Goal: Transaction & Acquisition: Book appointment/travel/reservation

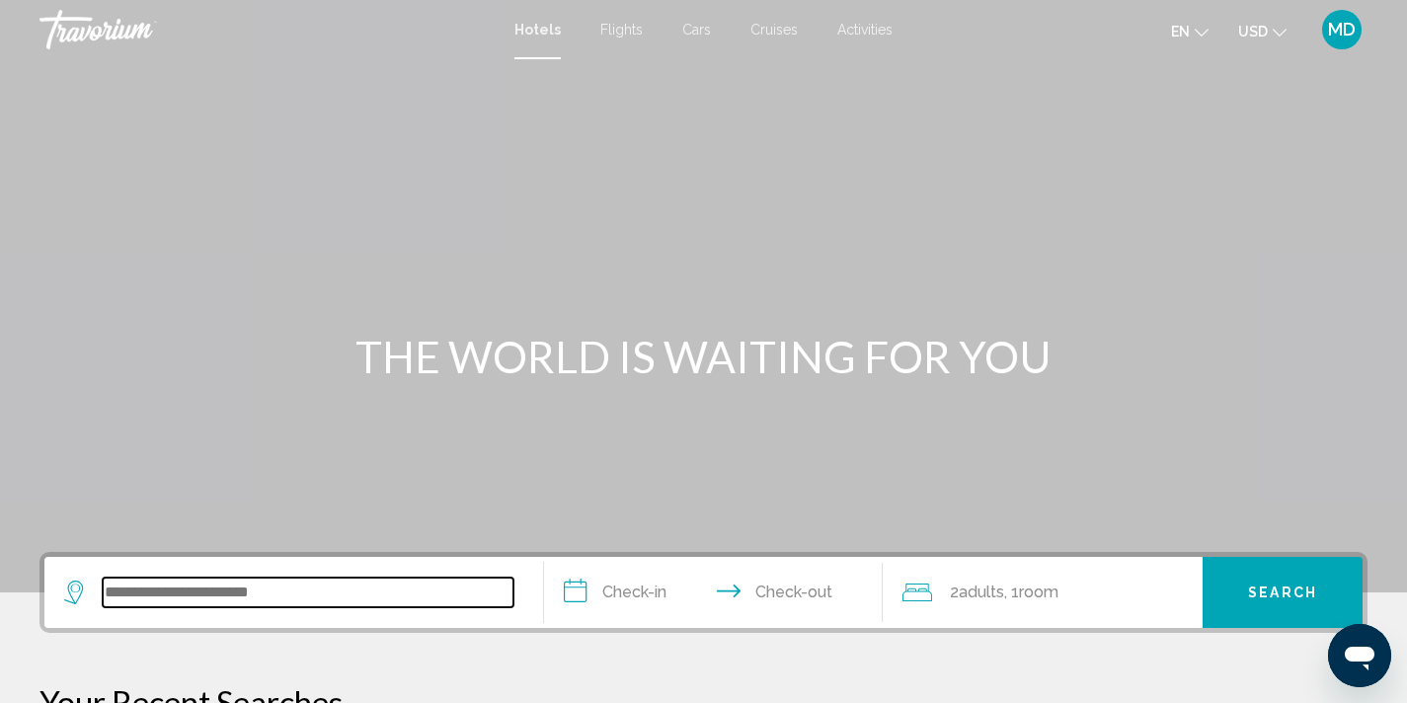
click at [253, 595] on input "Search widget" at bounding box center [308, 593] width 411 height 30
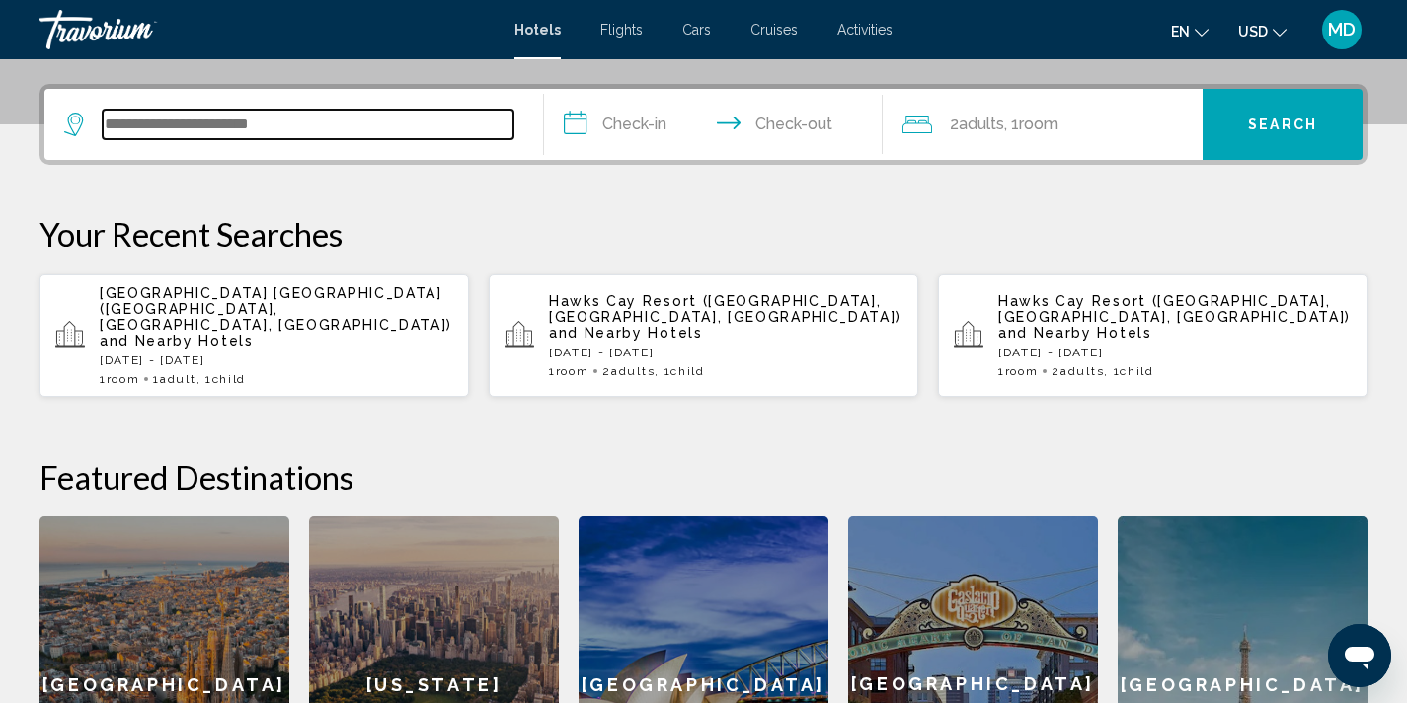
scroll to position [488, 0]
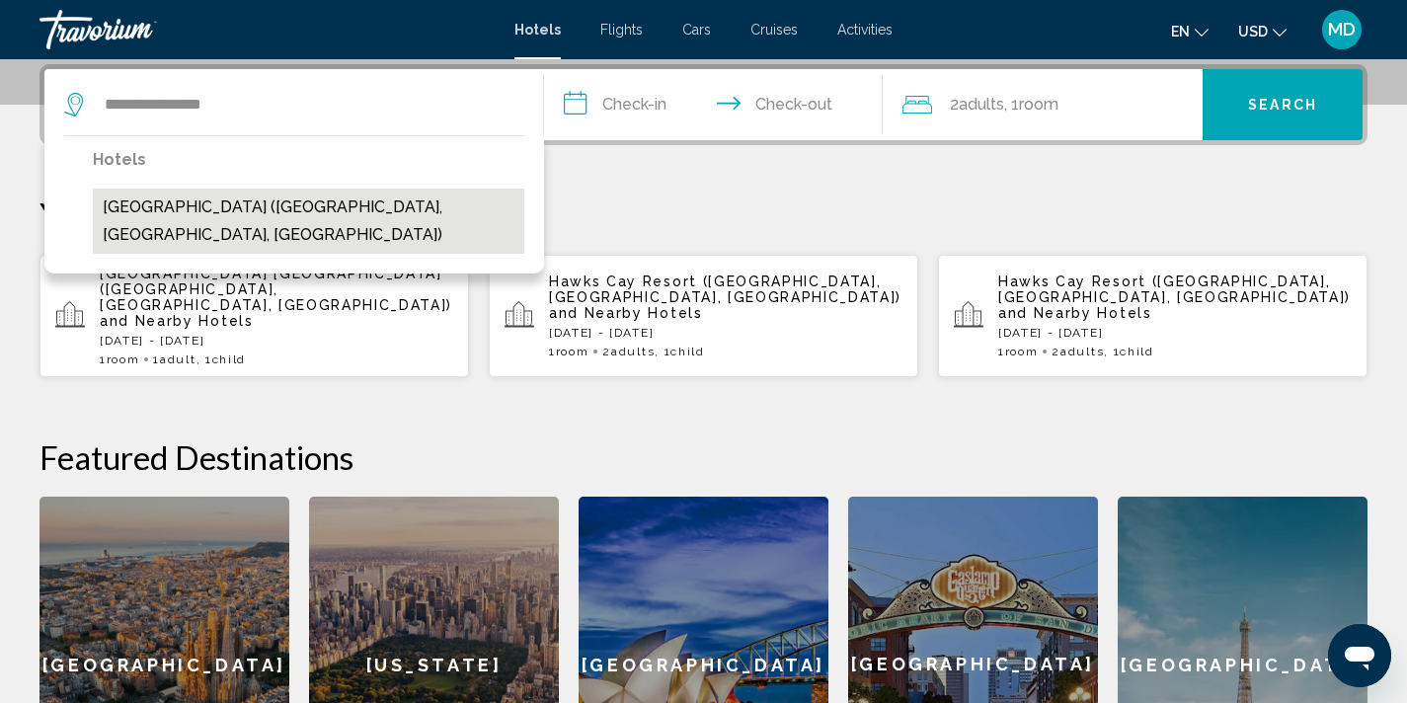
click at [256, 213] on button "[GEOGRAPHIC_DATA] ([GEOGRAPHIC_DATA], [GEOGRAPHIC_DATA], [GEOGRAPHIC_DATA])" at bounding box center [309, 221] width 432 height 65
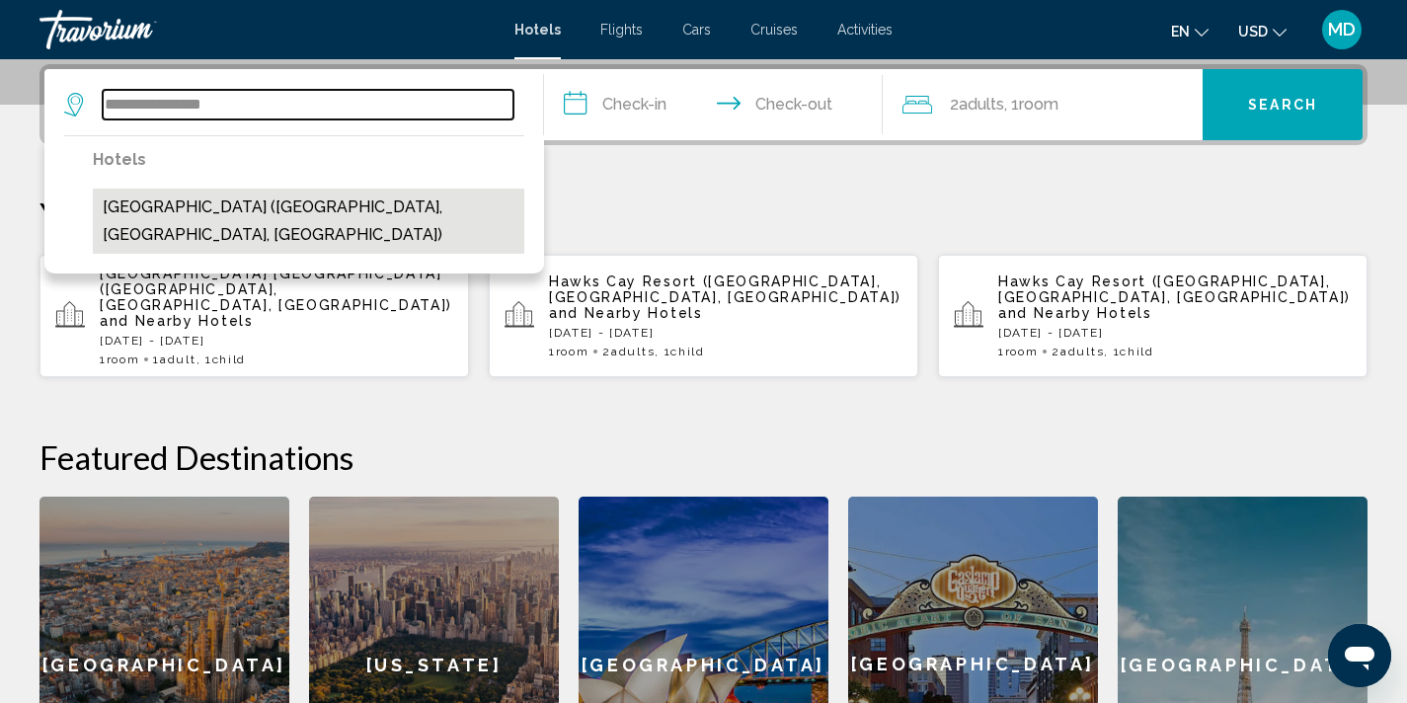
type input "**********"
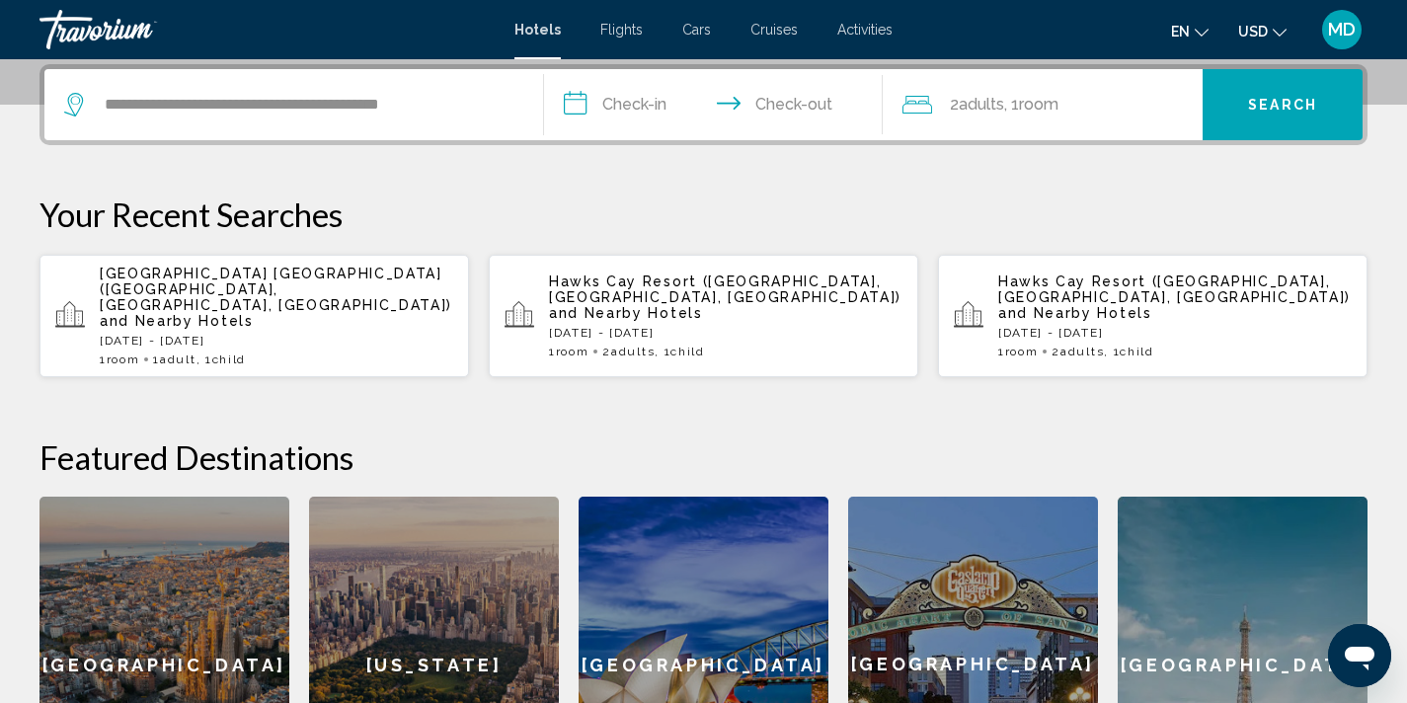
click at [644, 101] on input "**********" at bounding box center [718, 107] width 348 height 77
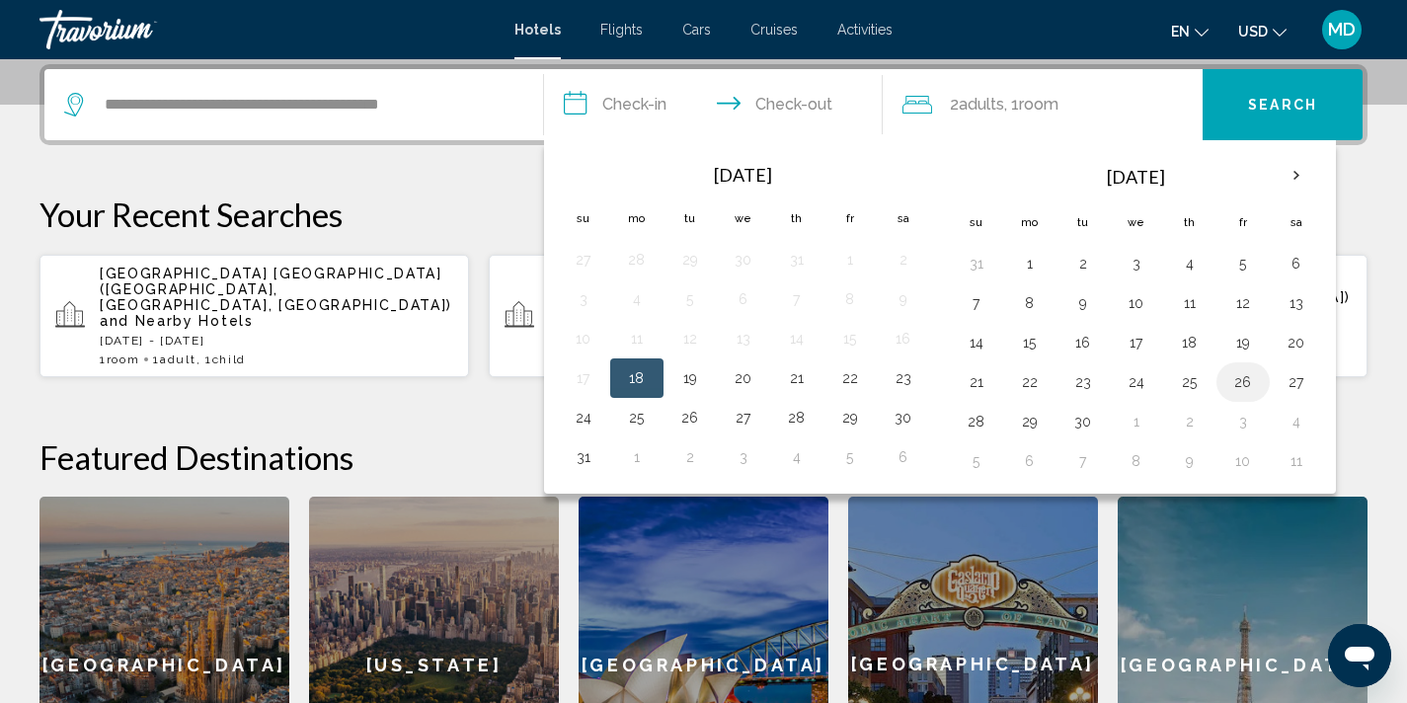
click at [1239, 388] on button "26" at bounding box center [1244, 382] width 32 height 28
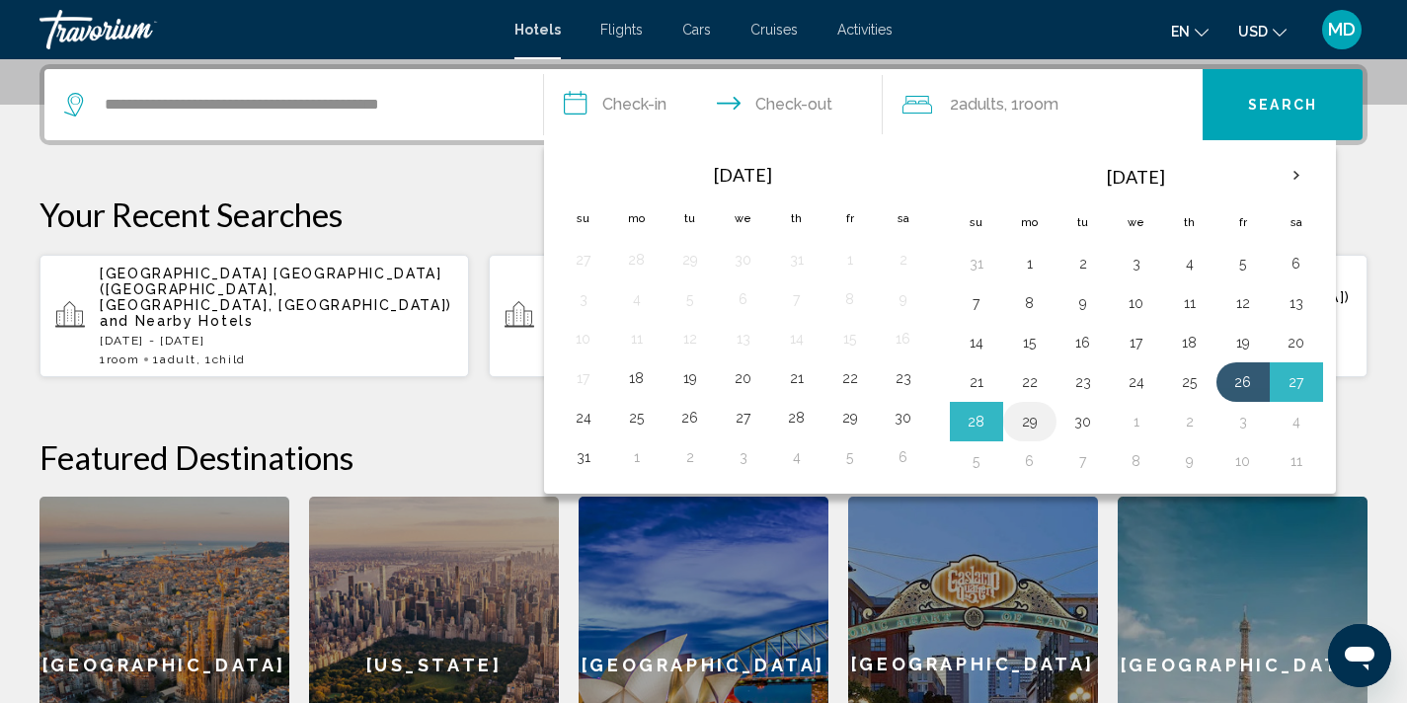
click at [1026, 421] on button "29" at bounding box center [1030, 422] width 32 height 28
type input "**********"
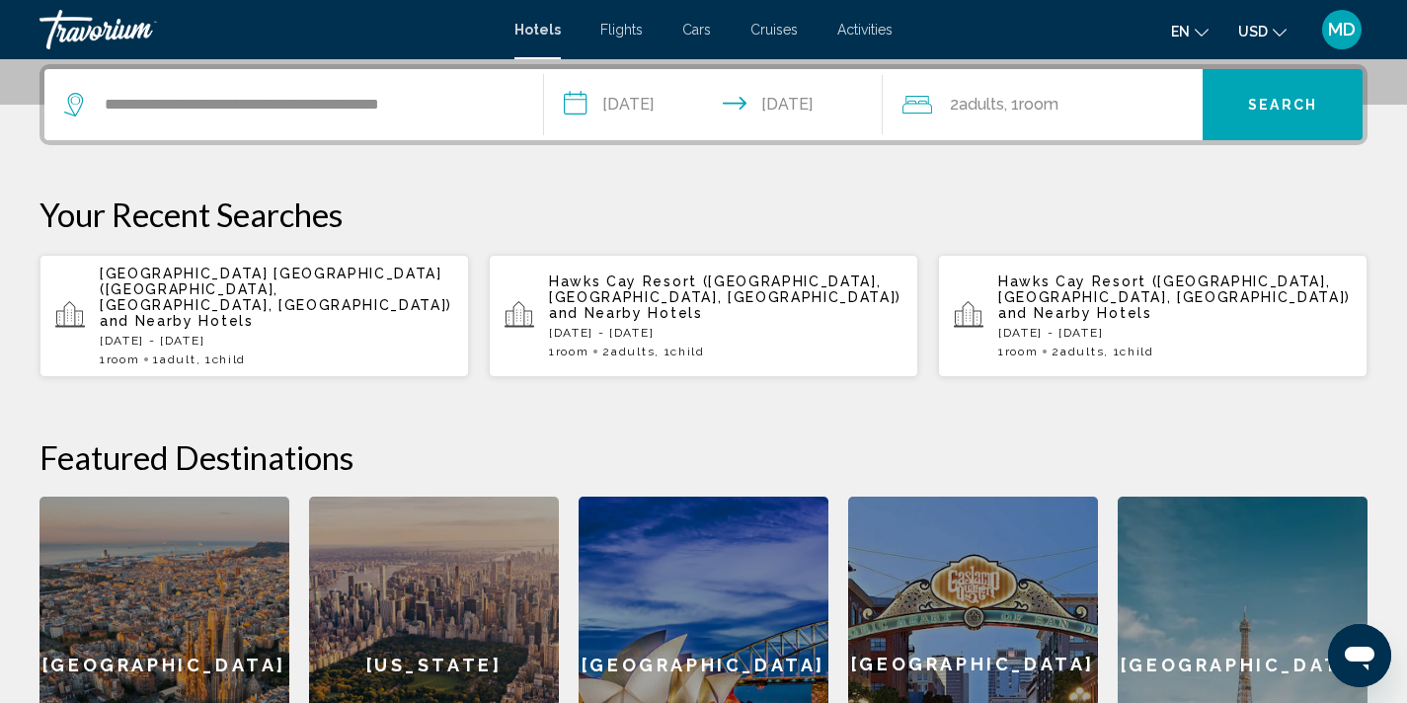
click at [1004, 110] on span "Adults" at bounding box center [981, 104] width 45 height 19
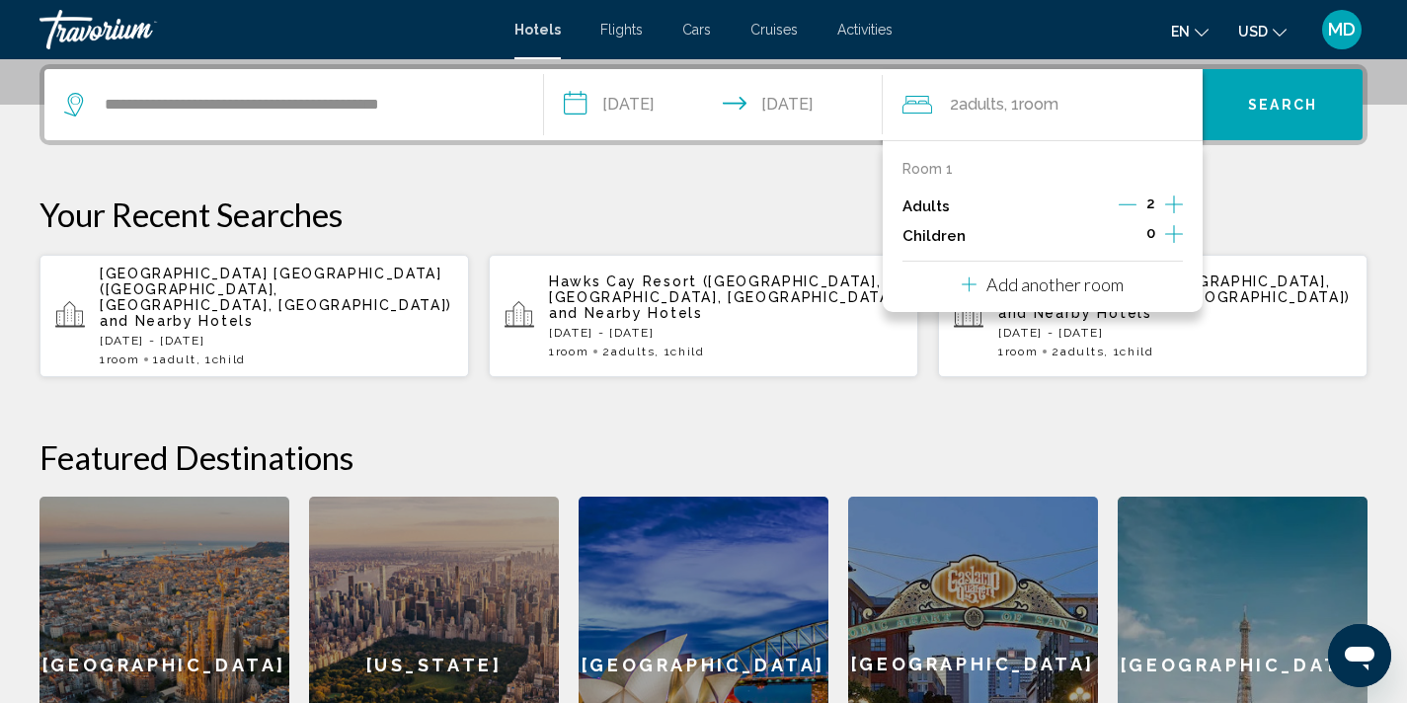
click at [1176, 229] on icon "Increment children" at bounding box center [1174, 234] width 18 height 24
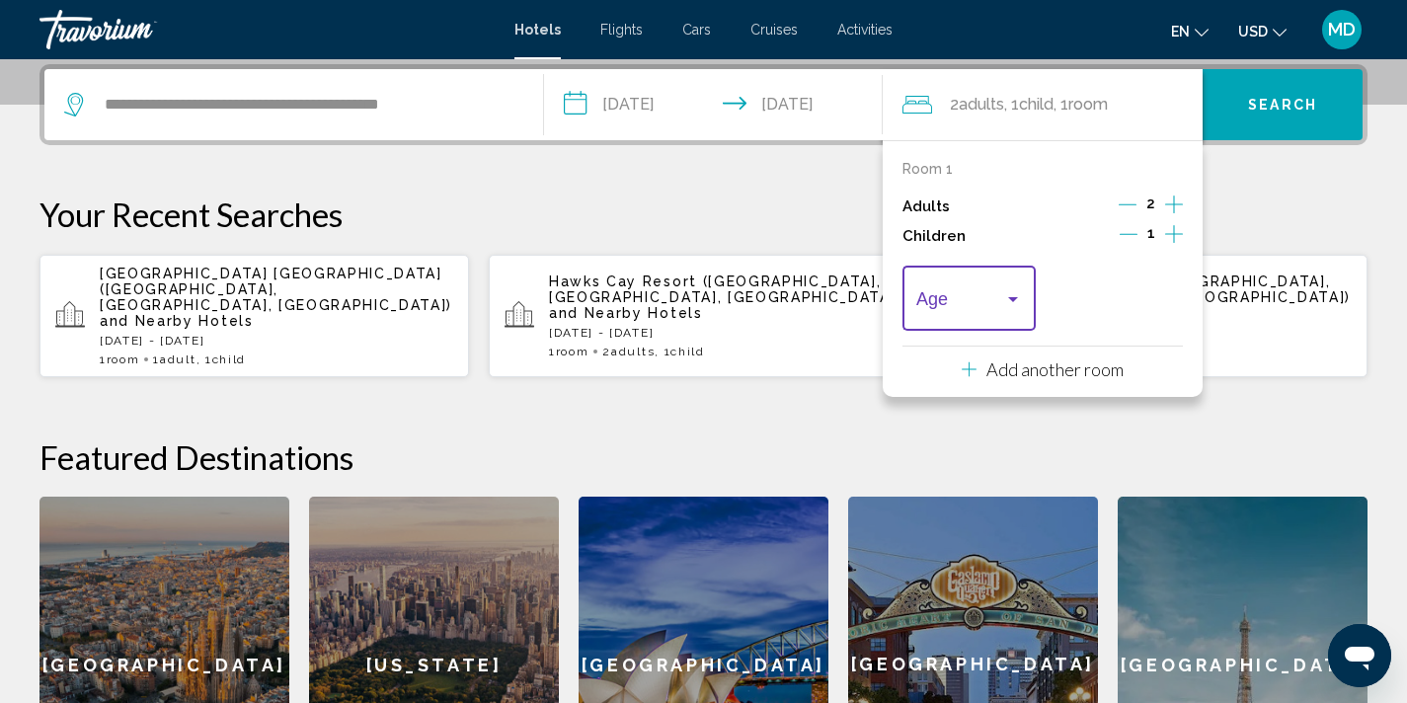
click at [1016, 291] on div "Travelers: 2 adults, 1 child" at bounding box center [1013, 299] width 18 height 16
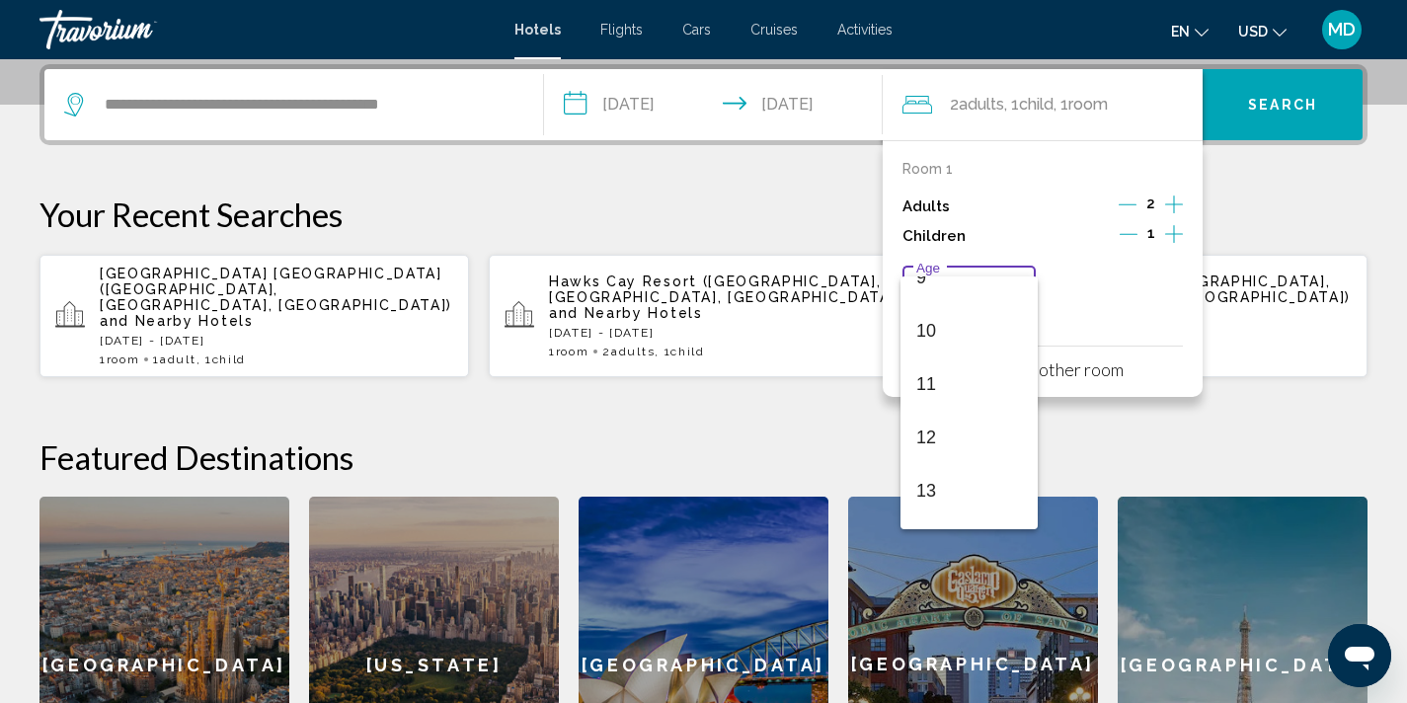
scroll to position [510, 0]
click at [944, 430] on span "12" at bounding box center [970, 433] width 106 height 53
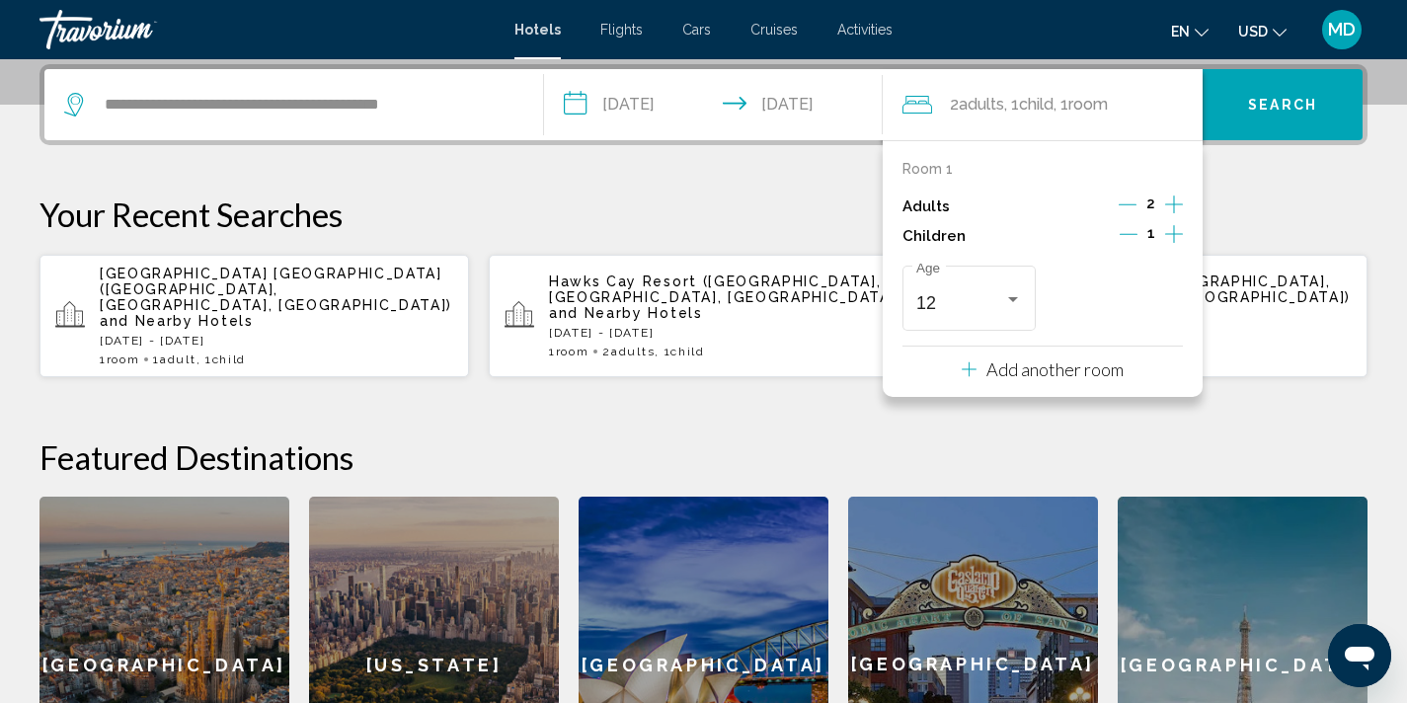
click at [1174, 233] on icon "Increment children" at bounding box center [1174, 234] width 18 height 24
click at [1153, 292] on div "Travelers: 2 adults, 2 children" at bounding box center [1162, 299] width 18 height 16
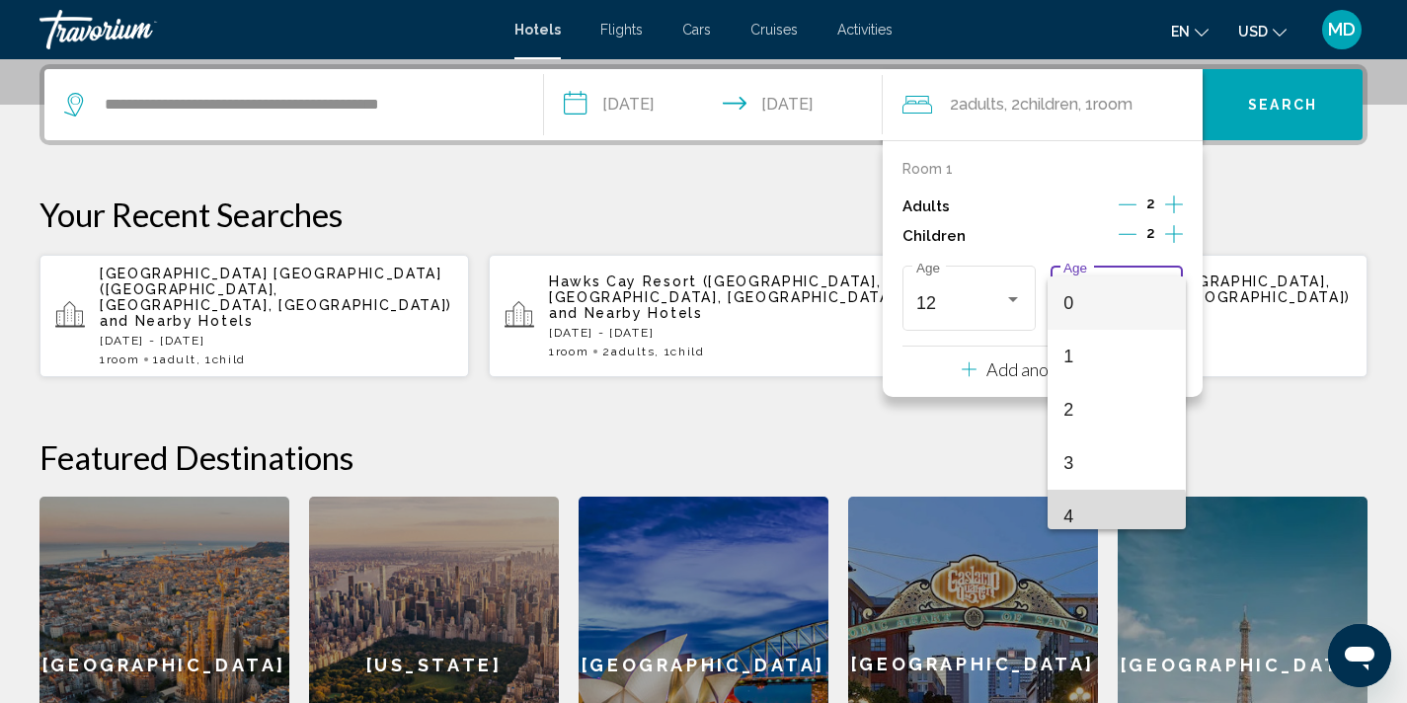
click at [1094, 517] on span "4" at bounding box center [1117, 516] width 106 height 53
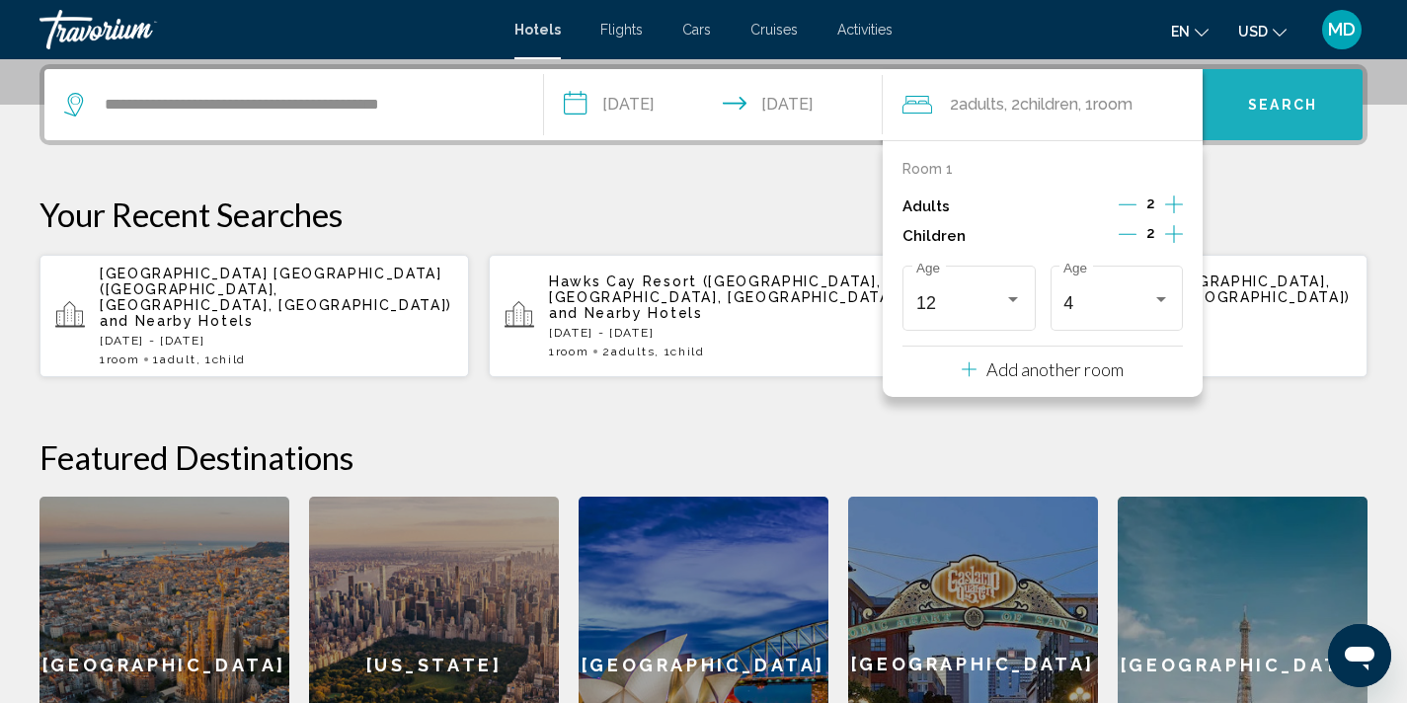
click at [1266, 91] on button "Search" at bounding box center [1283, 104] width 160 height 71
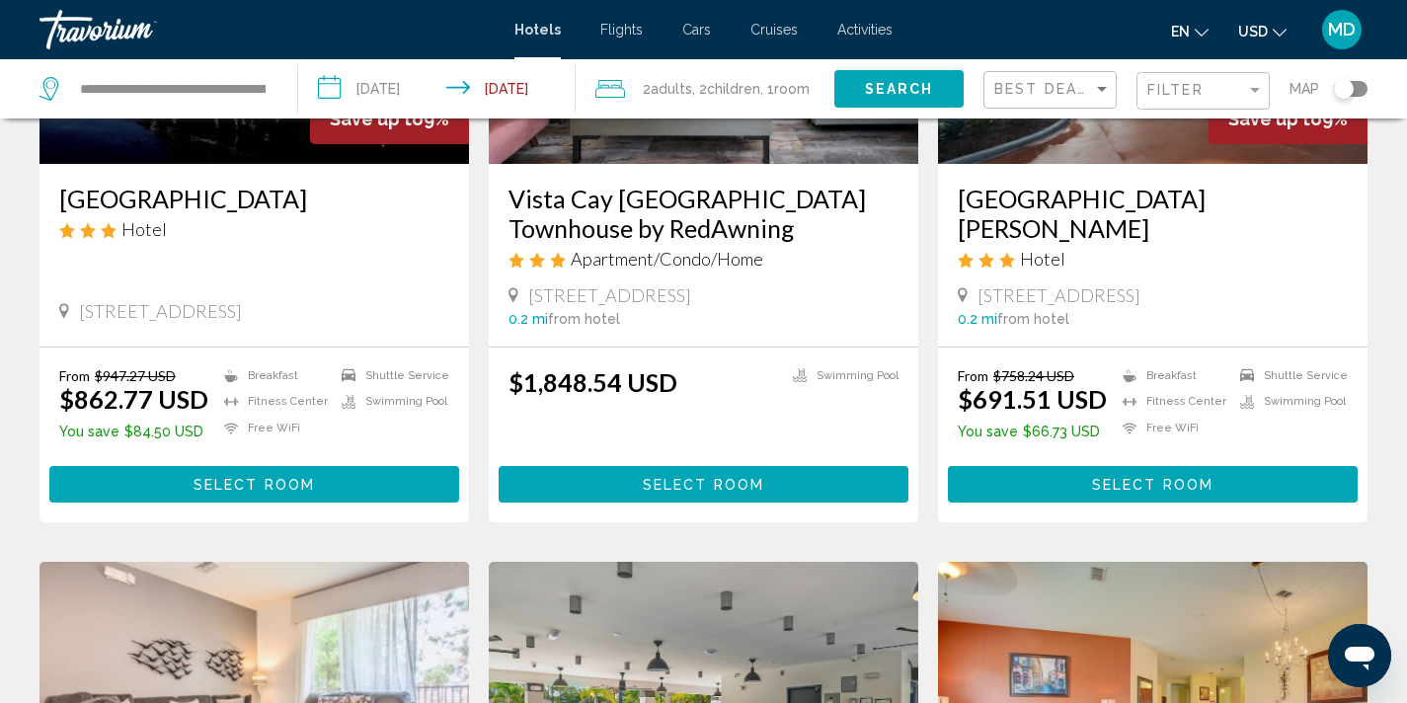
scroll to position [337, 0]
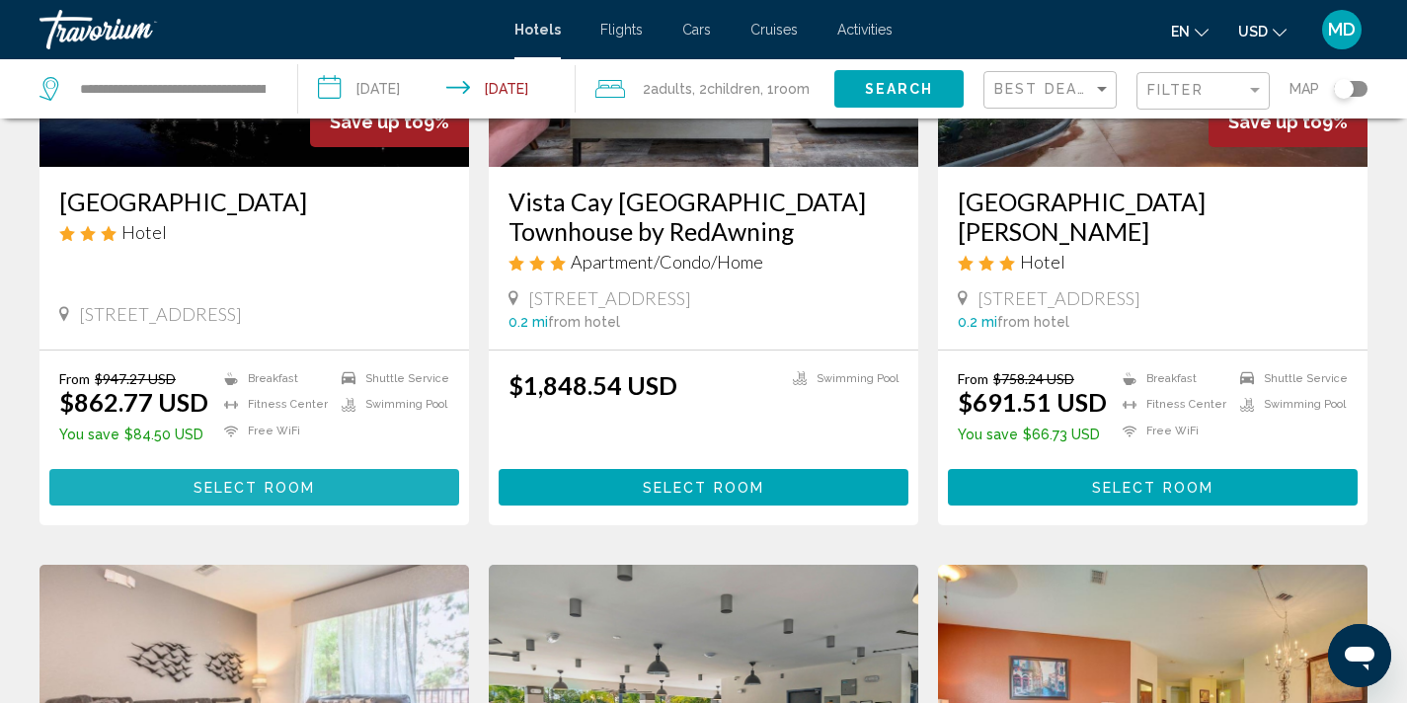
click at [273, 486] on span "Select Room" at bounding box center [254, 488] width 121 height 16
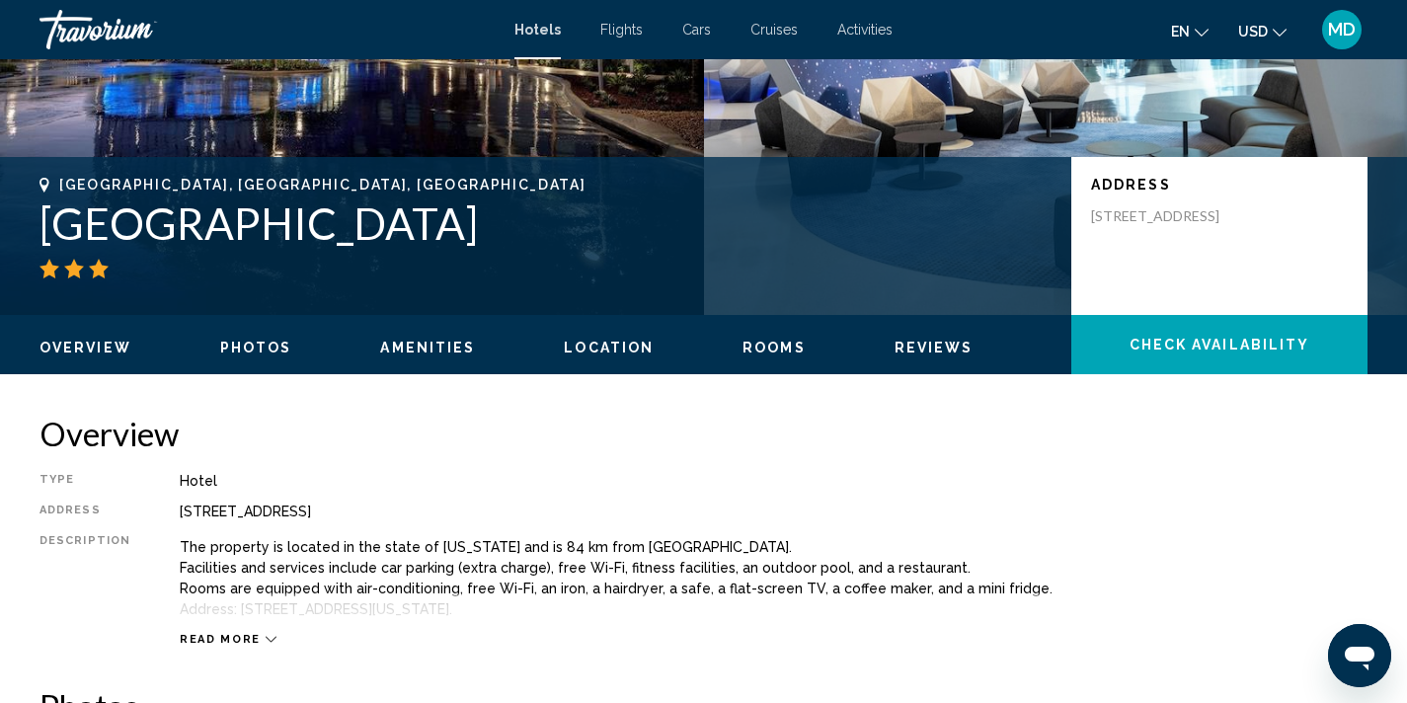
scroll to position [4, 0]
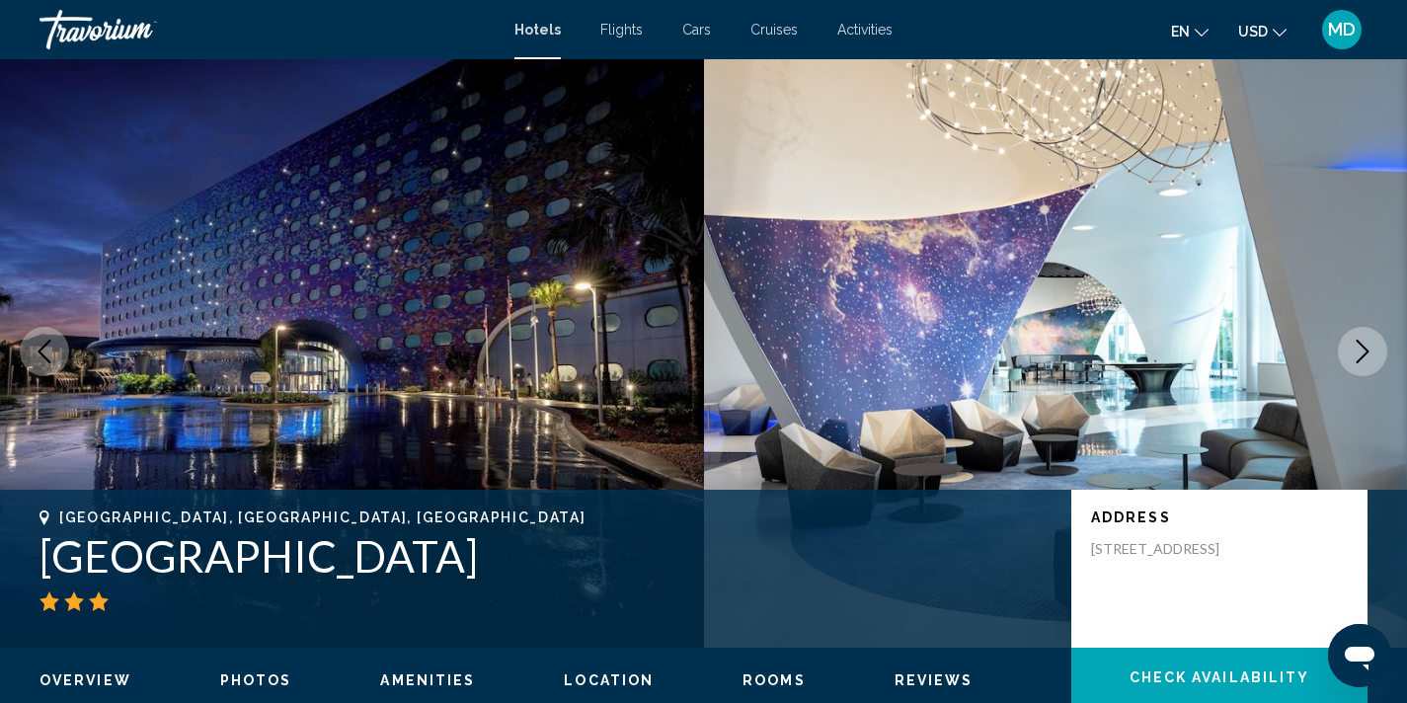
click at [1370, 346] on icon "Next image" at bounding box center [1363, 352] width 24 height 24
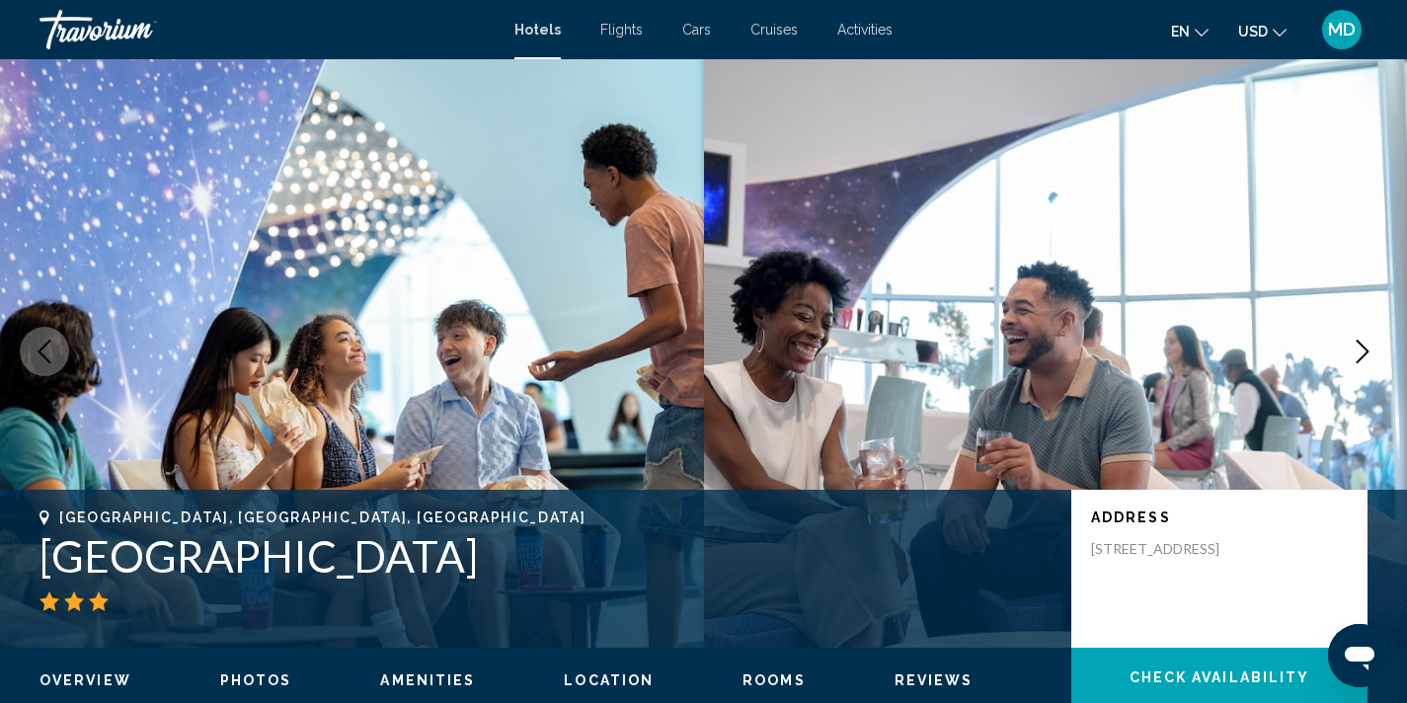
click at [1368, 350] on icon "Next image" at bounding box center [1363, 352] width 13 height 24
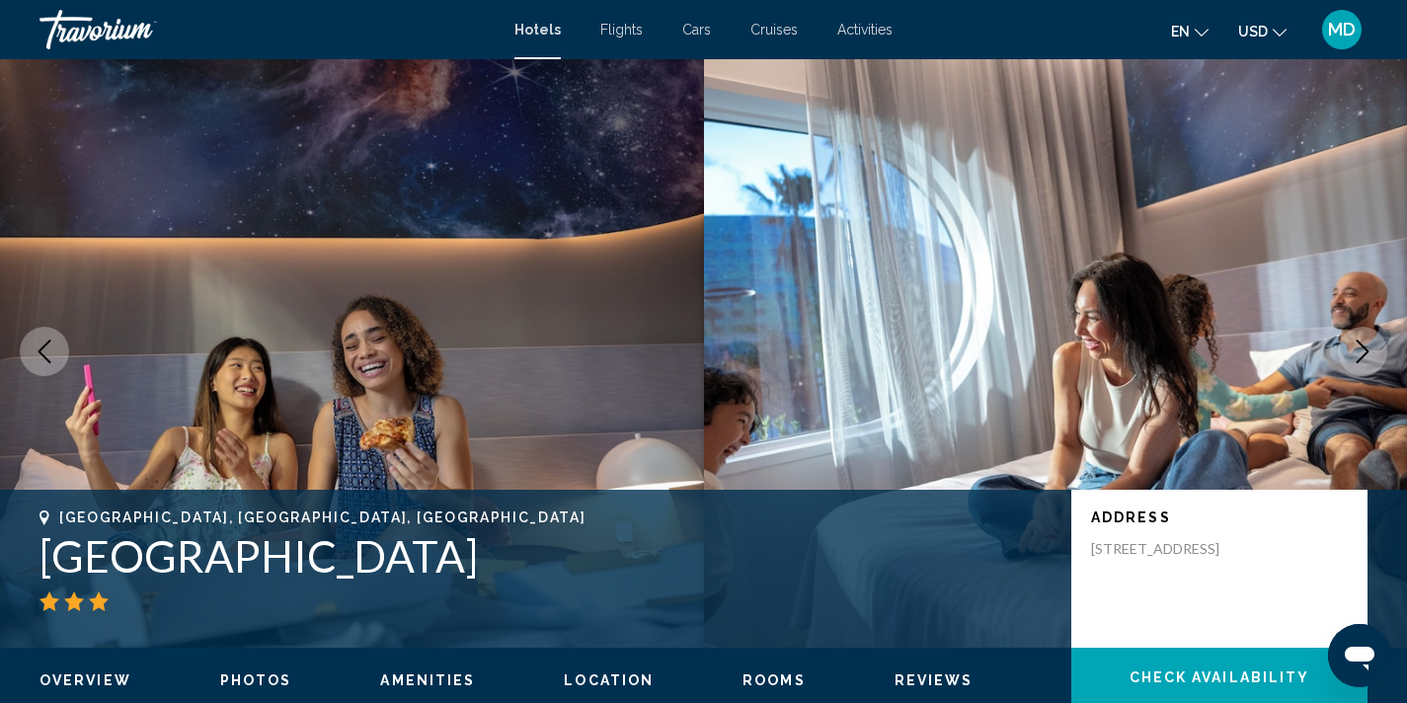
click at [1369, 350] on icon "Next image" at bounding box center [1363, 352] width 24 height 24
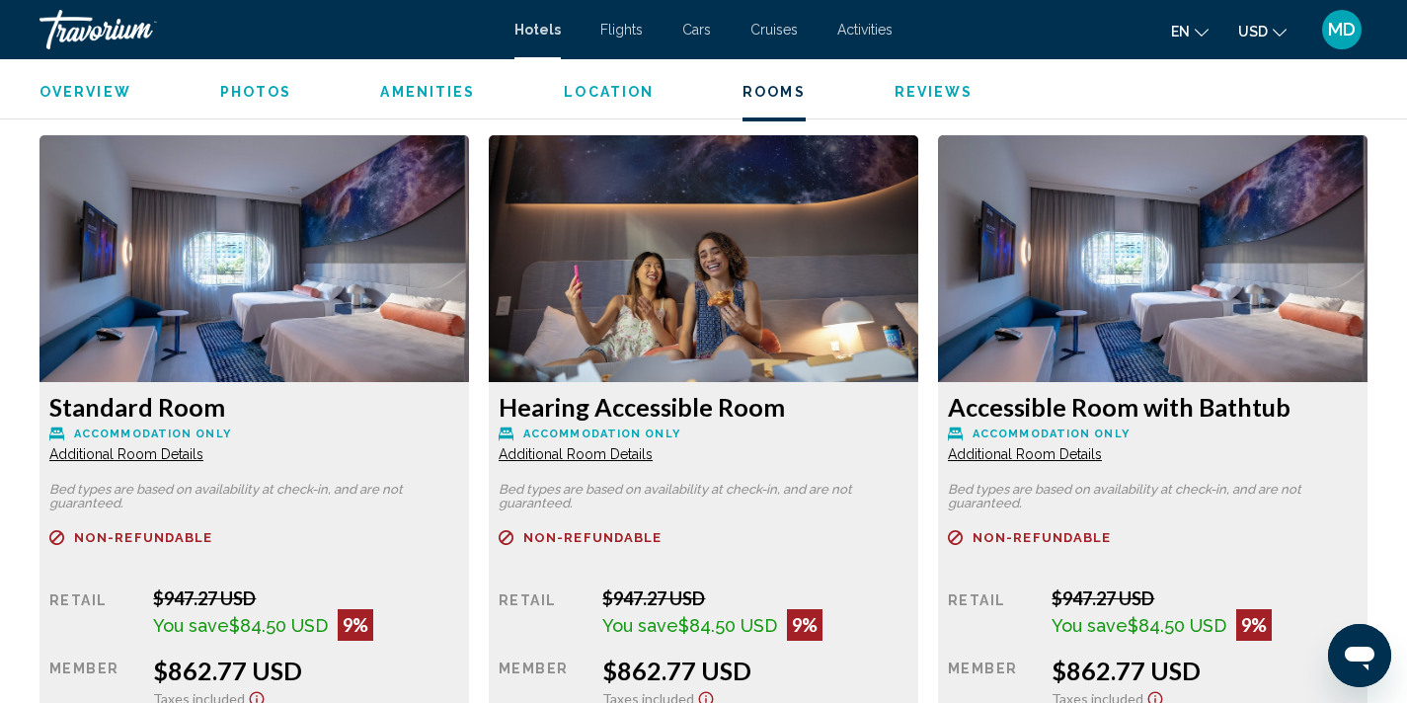
scroll to position [2622, 0]
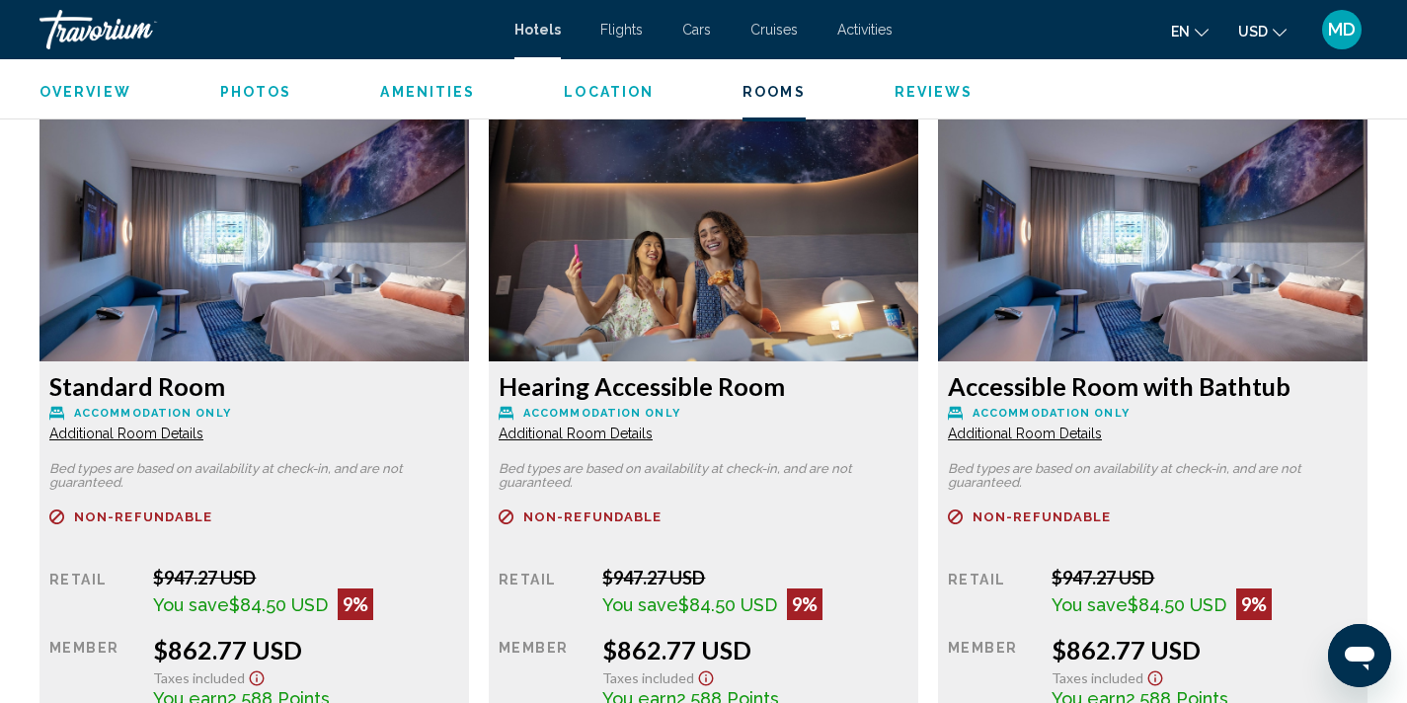
click at [203, 432] on span "Additional Room Details" at bounding box center [126, 434] width 154 height 16
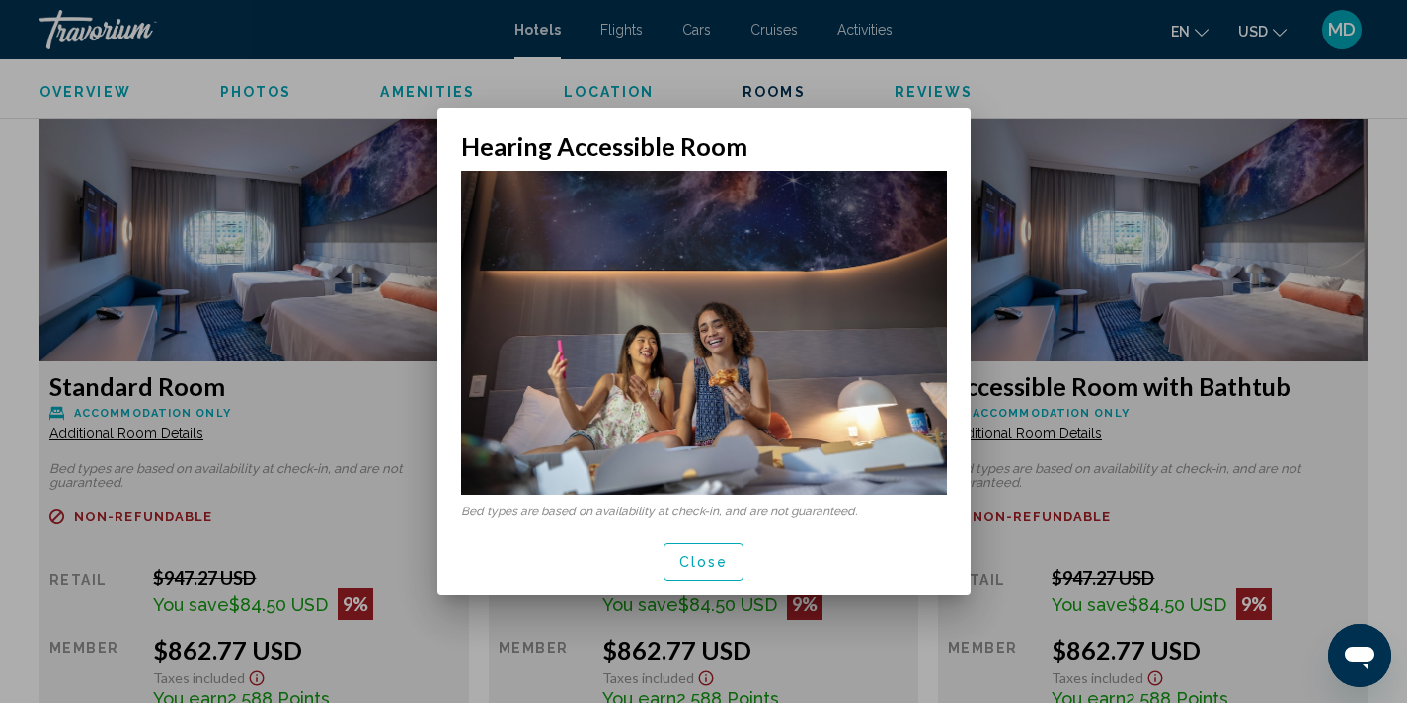
scroll to position [0, 0]
click at [696, 562] on span "Close" at bounding box center [704, 563] width 49 height 16
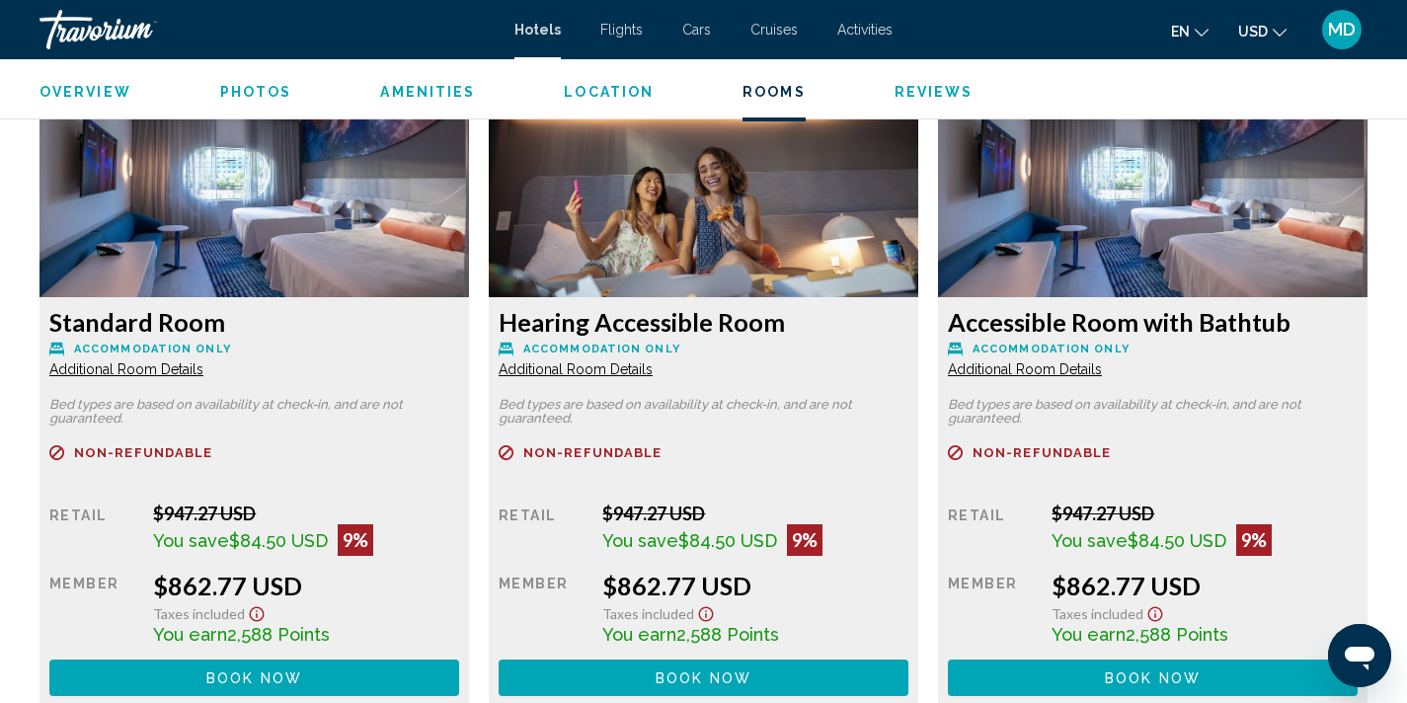
scroll to position [2690, 0]
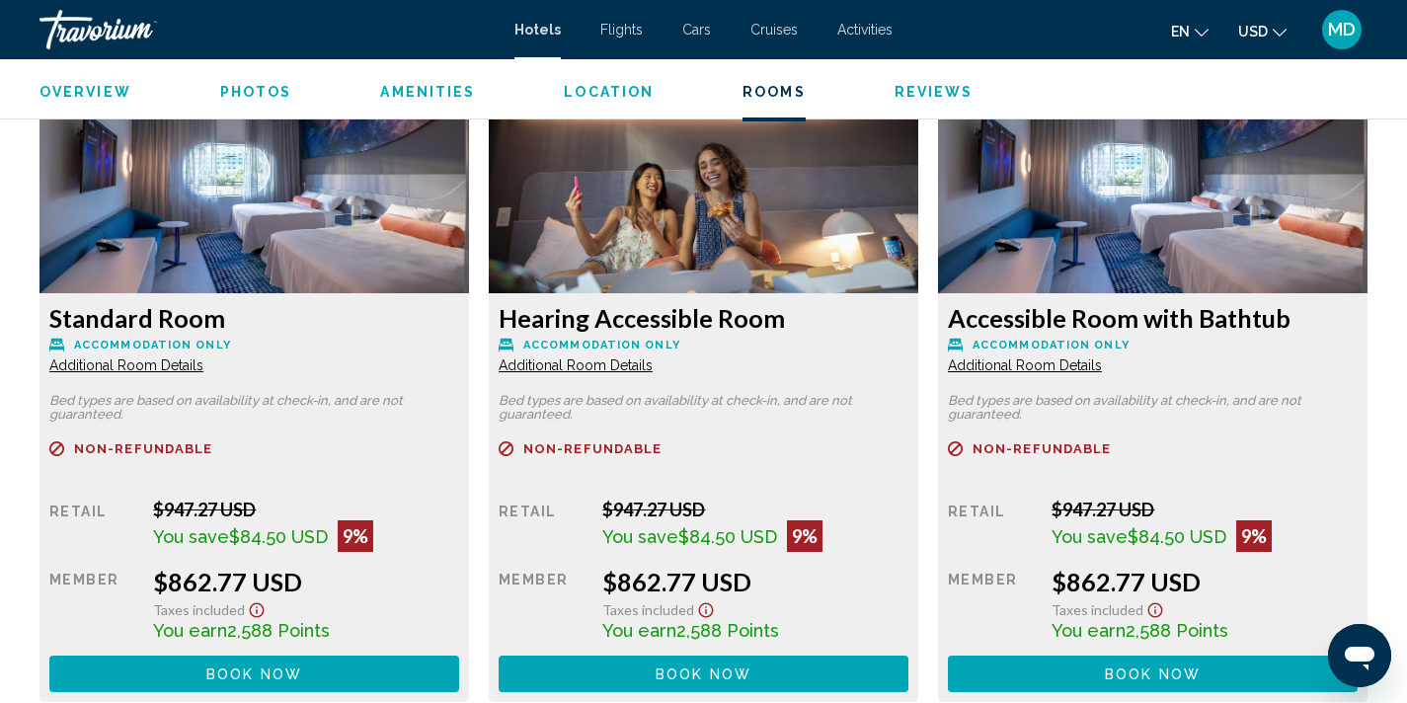
click at [203, 360] on span "Additional Room Details" at bounding box center [126, 366] width 154 height 16
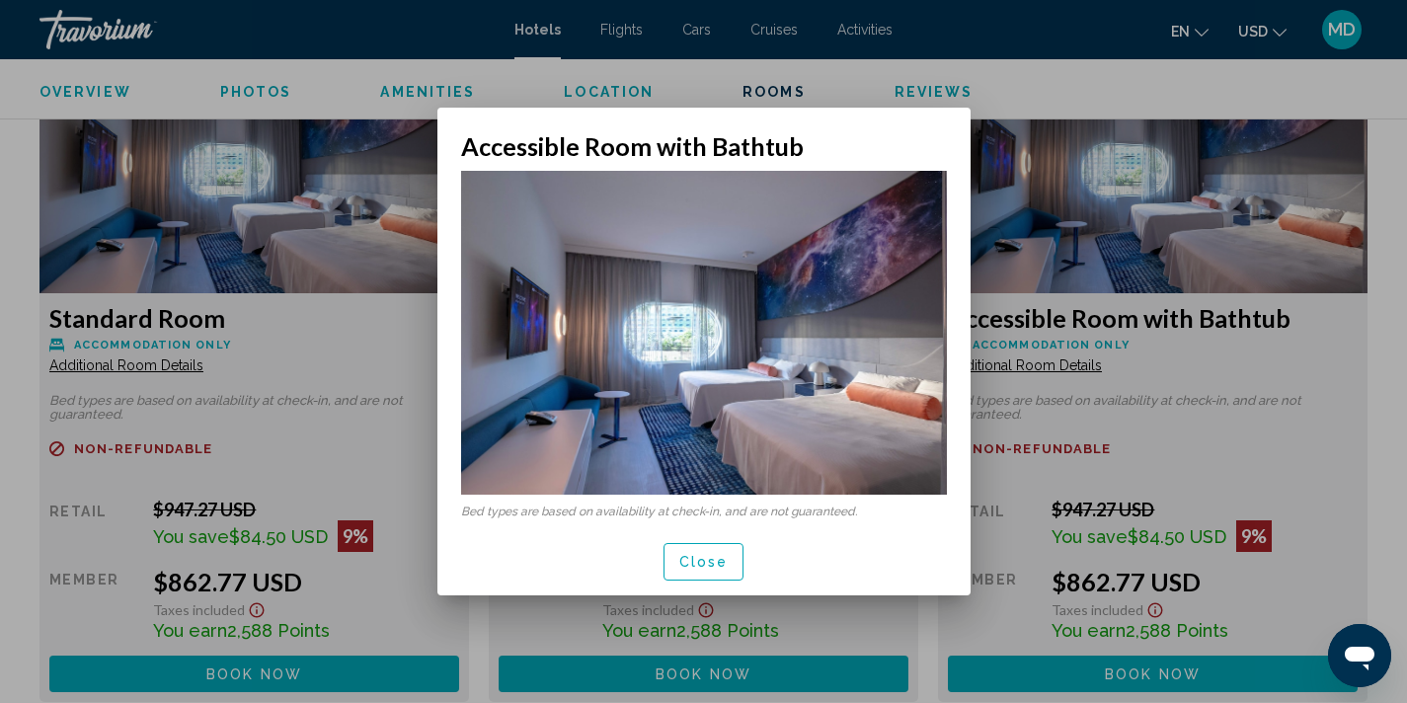
scroll to position [0, 0]
click at [686, 570] on button "Close" at bounding box center [704, 561] width 81 height 37
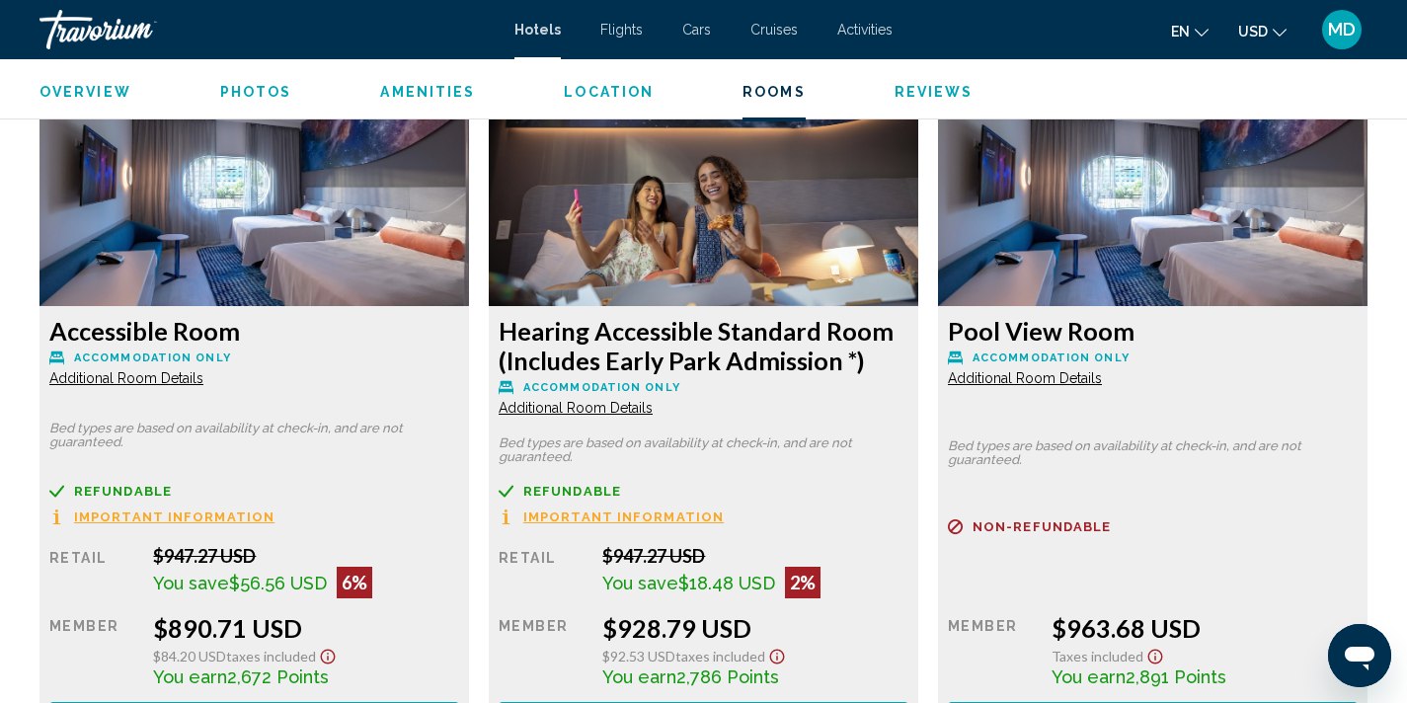
scroll to position [3365, 0]
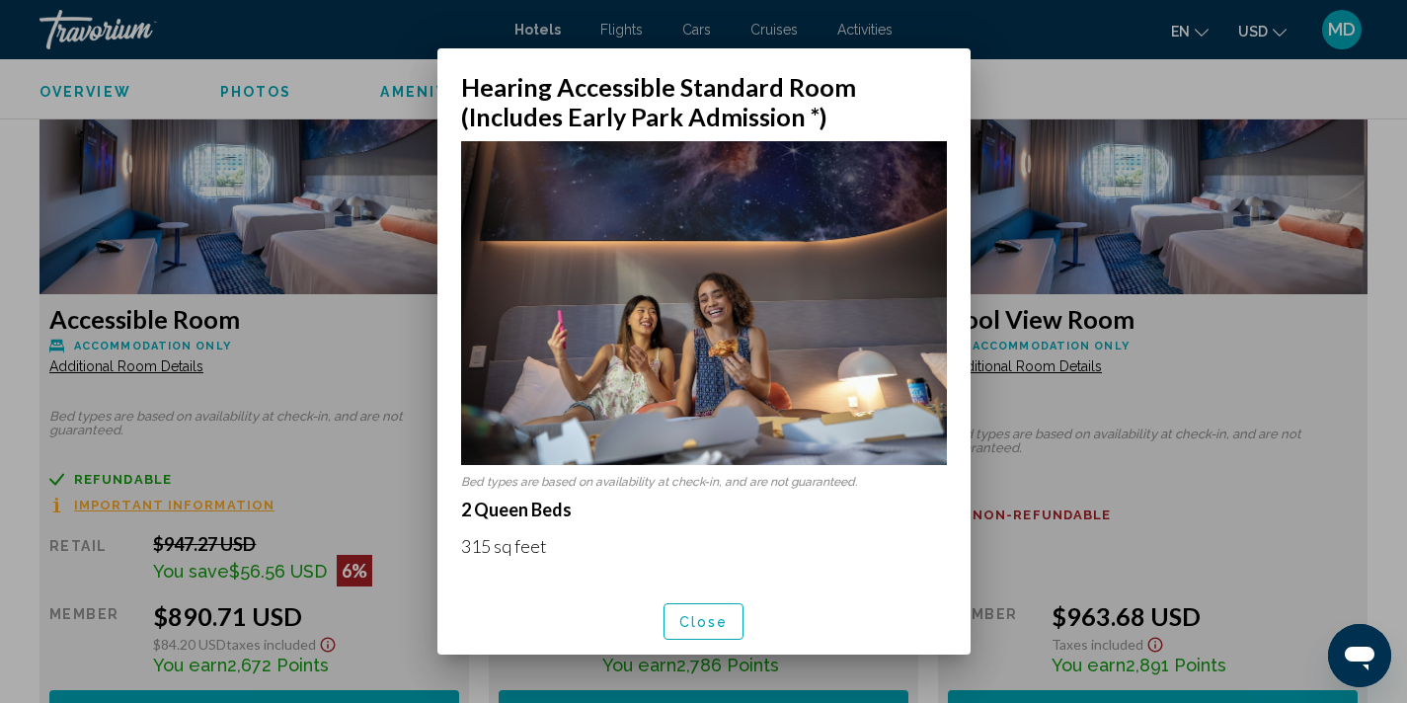
scroll to position [0, 0]
click at [709, 617] on span "Close" at bounding box center [704, 622] width 49 height 16
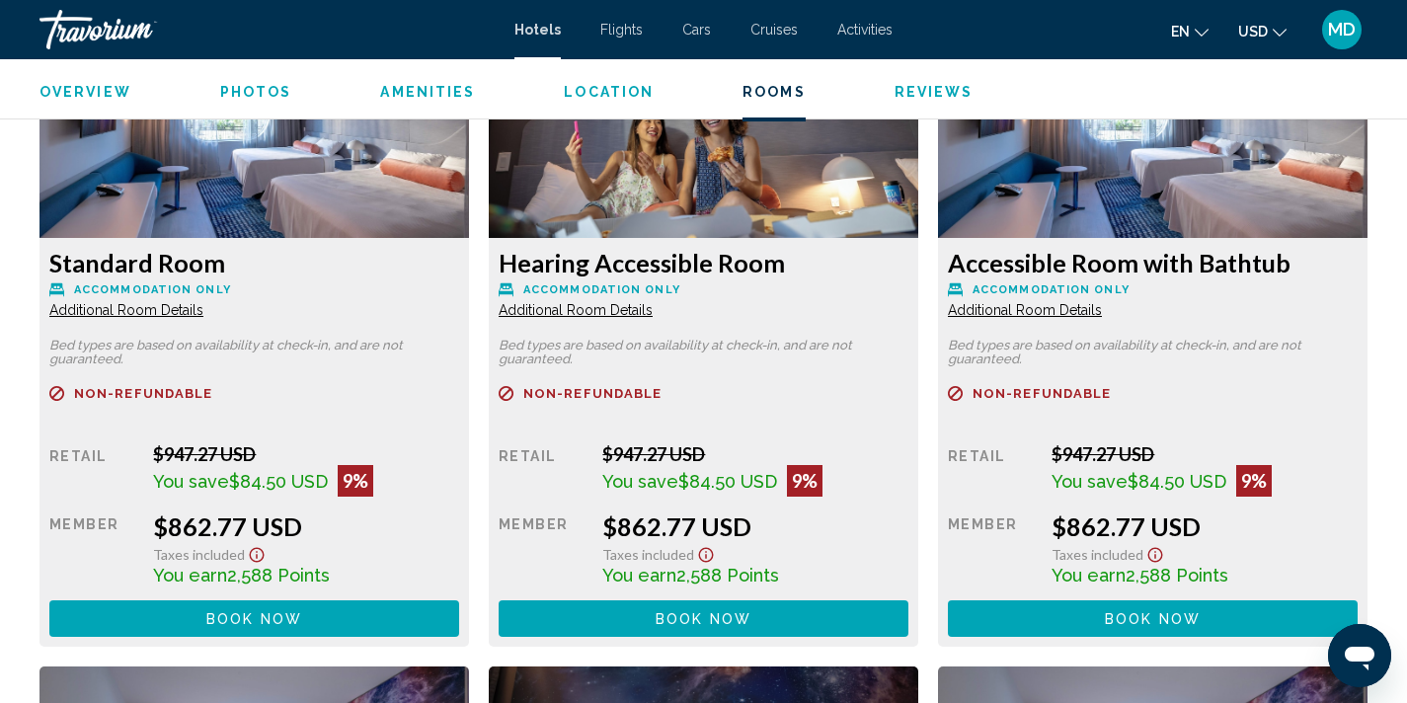
scroll to position [2734, 0]
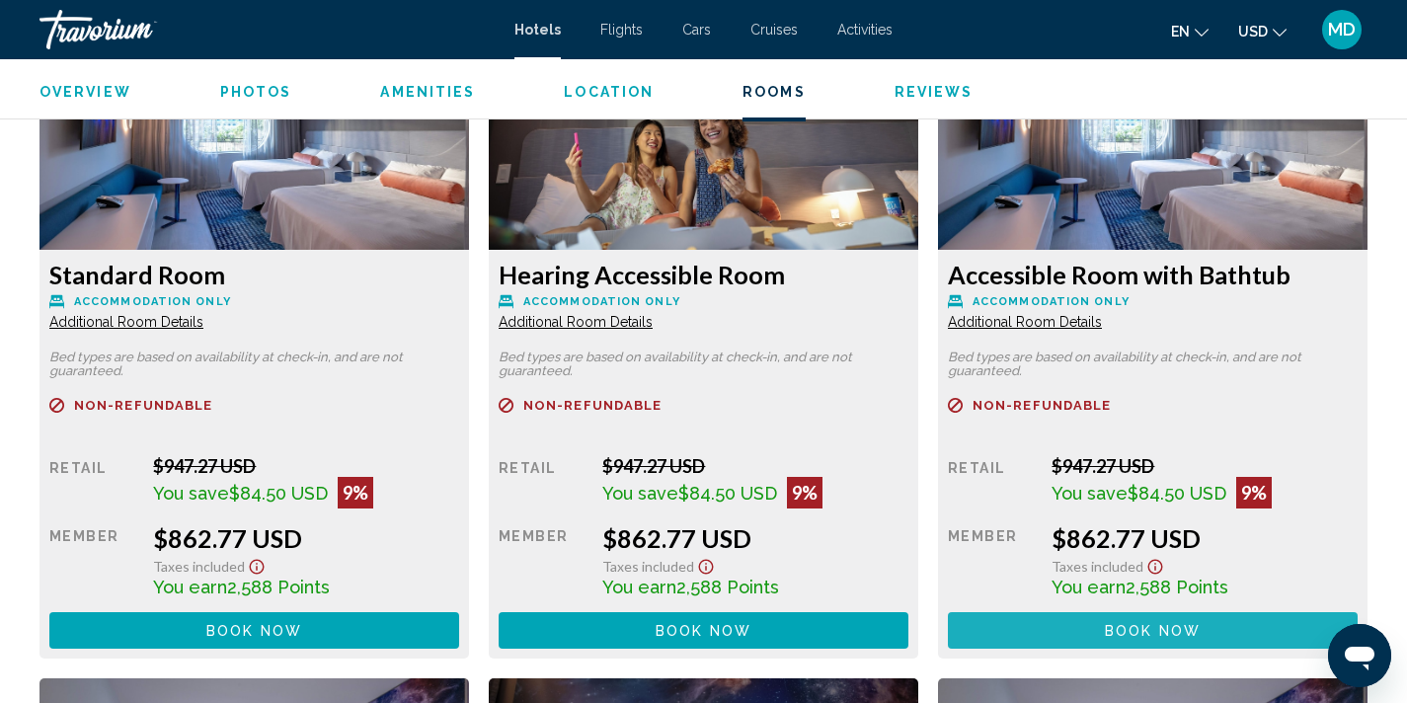
click at [1088, 628] on button "Book now No longer available" at bounding box center [1153, 630] width 410 height 37
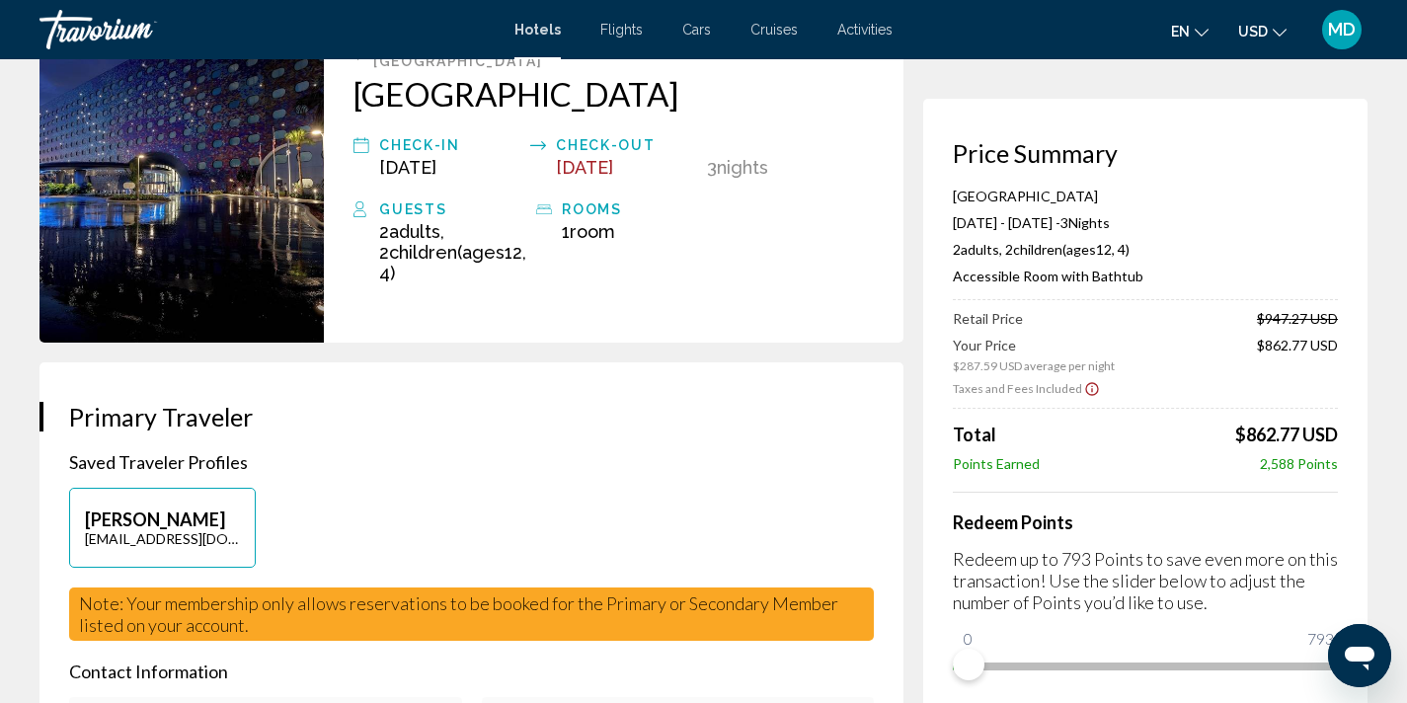
scroll to position [153, 0]
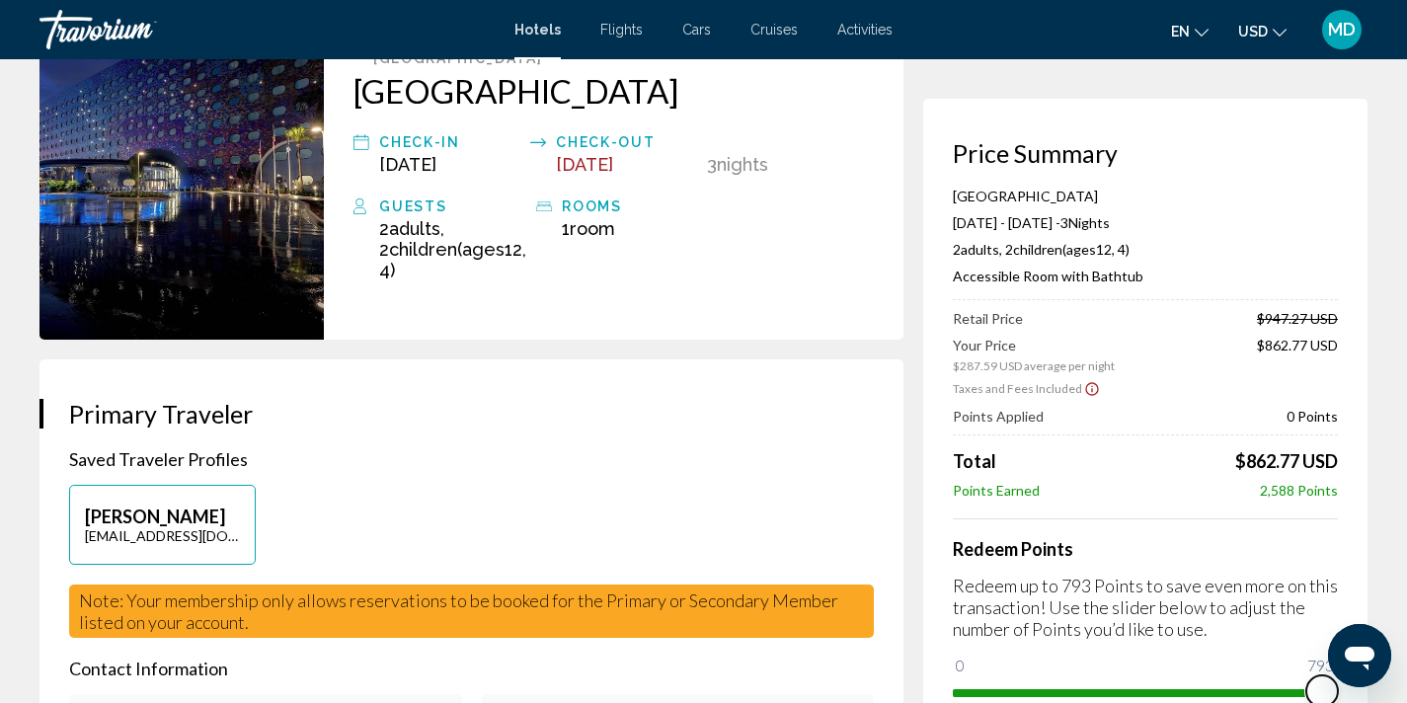
drag, startPoint x: 966, startPoint y: 673, endPoint x: 1397, endPoint y: 697, distance: 431.3
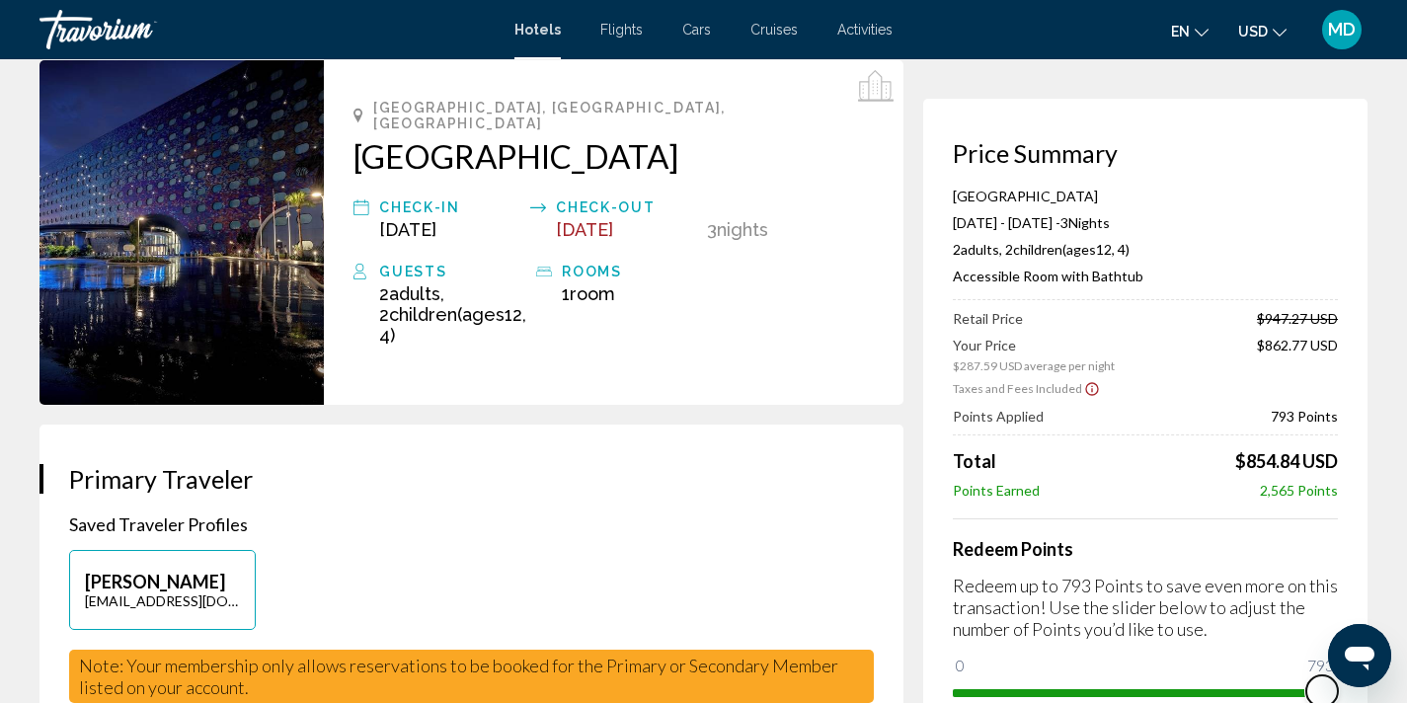
scroll to position [0, 0]
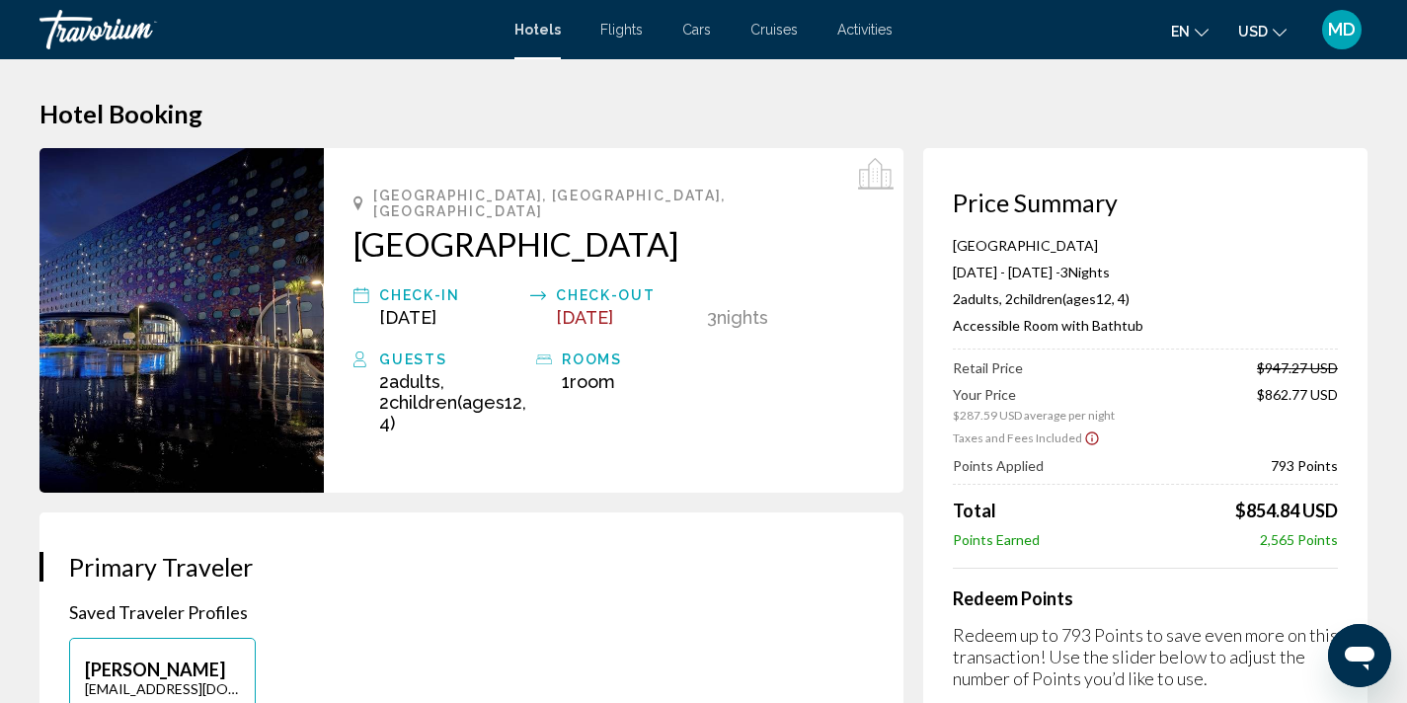
click at [258, 318] on img "Main content" at bounding box center [182, 320] width 284 height 345
click at [173, 380] on img "Main content" at bounding box center [182, 320] width 284 height 345
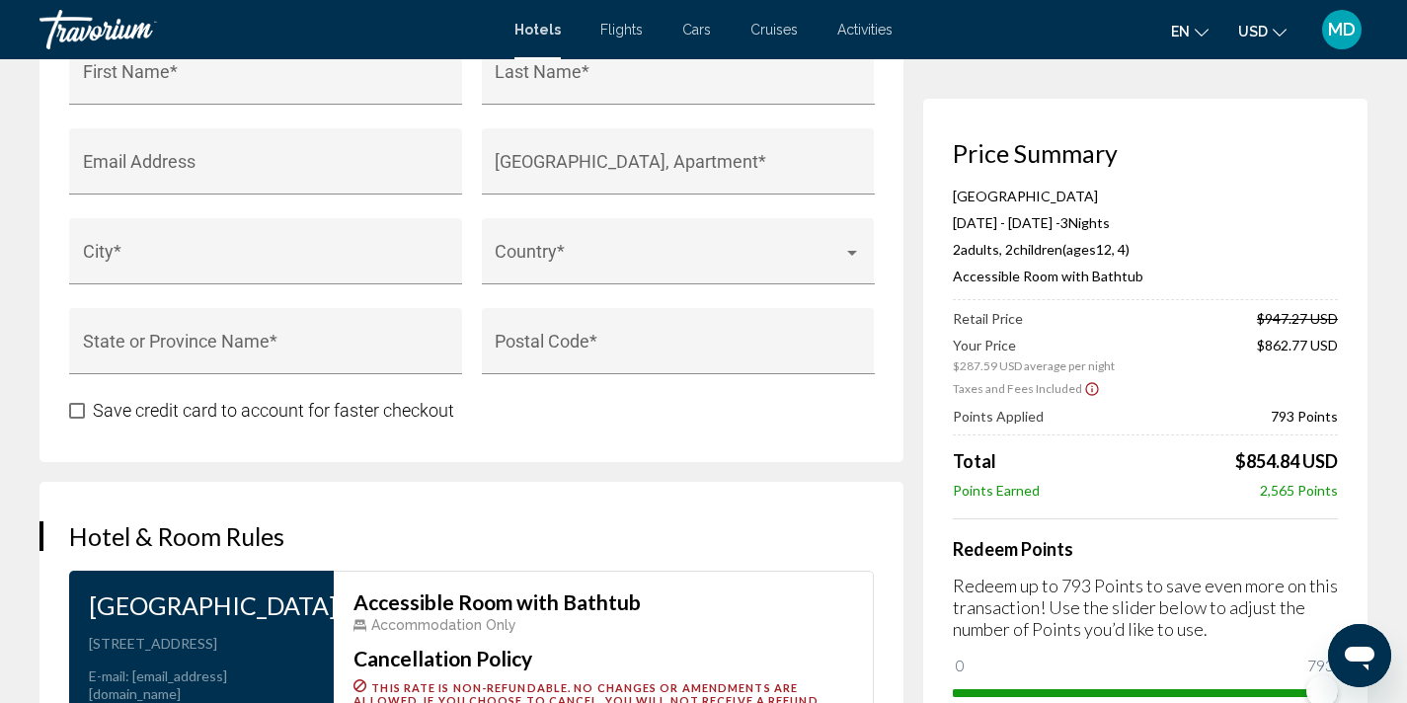
scroll to position [1759, 0]
